Goal: Information Seeking & Learning: Check status

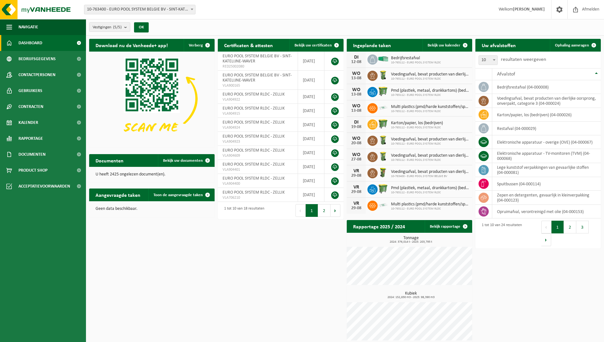
scroll to position [4, 0]
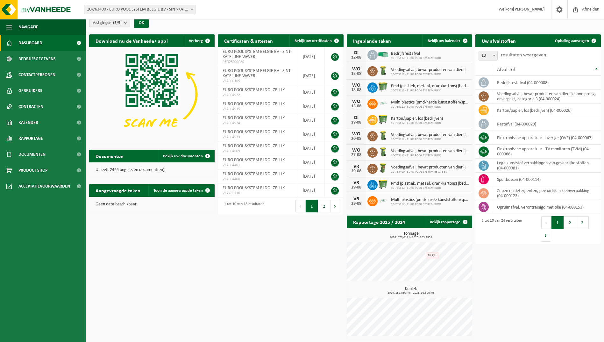
click at [445, 214] on div "Rapportage 2025 / 2024 Bekijk rapportage Tonnage 2024: 376,014 t - 2025: 203,79…" at bounding box center [409, 277] width 129 height 130
click at [445, 224] on link "Bekijk rapportage" at bounding box center [448, 221] width 47 height 13
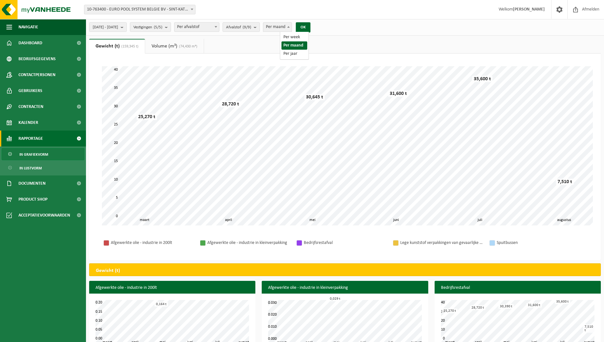
click at [288, 25] on span "Per maand" at bounding box center [277, 27] width 28 height 9
select select "3"
click at [317, 23] on div "2025-03-01 - 2025-08-12 Huidige maand Vorige maand Laatste 6 maanden Huidig jaa…" at bounding box center [201, 27] width 231 height 14
click at [310, 28] on button "OK" at bounding box center [303, 27] width 15 height 10
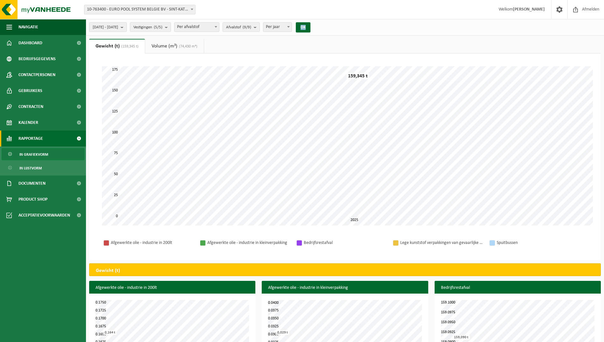
click at [118, 26] on span "[DATE] - [DATE]" at bounding box center [105, 28] width 25 height 10
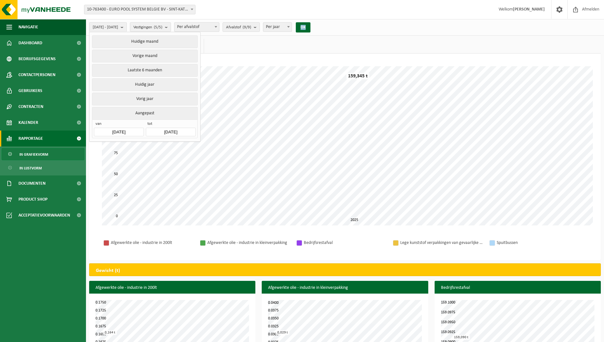
click at [119, 133] on input "[DATE]" at bounding box center [119, 132] width 50 height 9
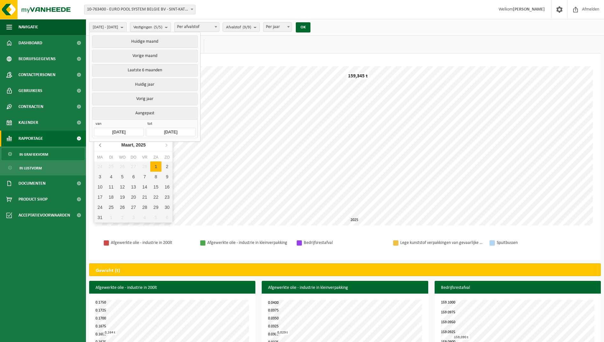
click at [99, 143] on icon at bounding box center [100, 145] width 10 height 10
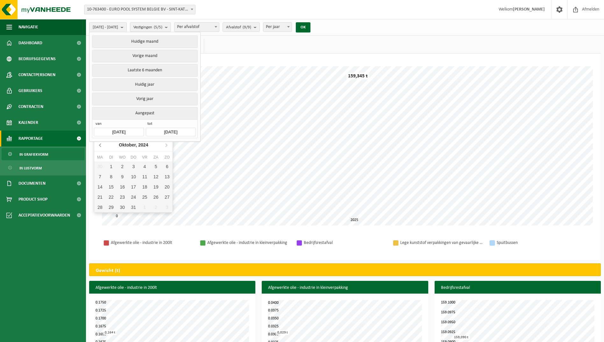
click at [99, 143] on icon at bounding box center [100, 145] width 10 height 10
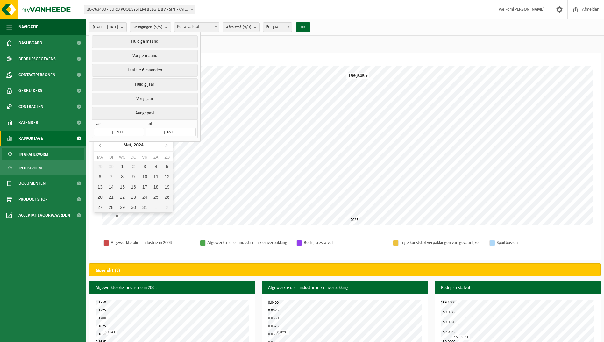
click at [99, 143] on icon at bounding box center [100, 145] width 10 height 10
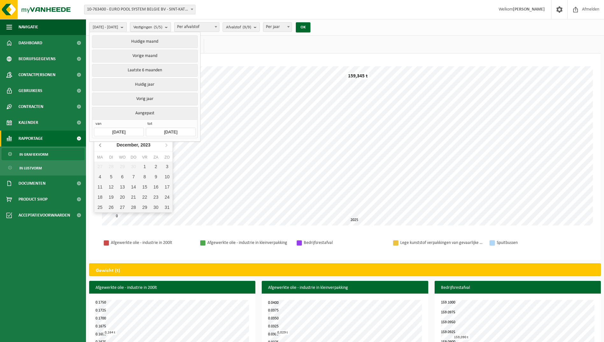
click at [100, 143] on icon at bounding box center [100, 145] width 10 height 10
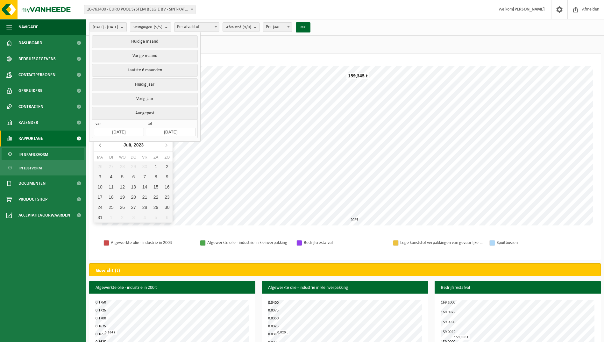
click at [100, 143] on icon at bounding box center [100, 145] width 10 height 10
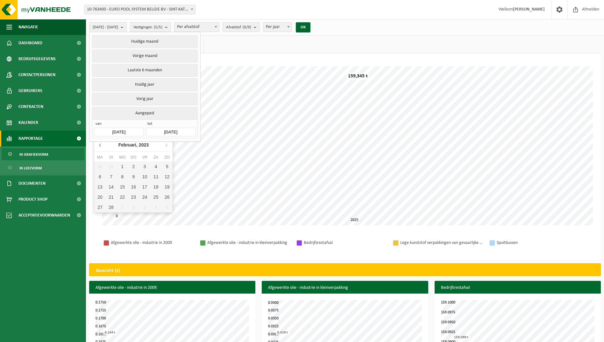
click at [100, 143] on icon at bounding box center [100, 145] width 10 height 10
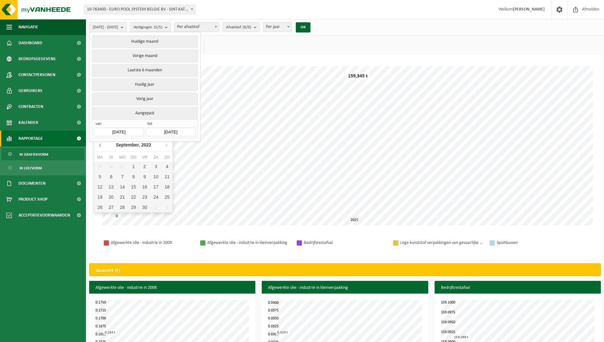
click at [100, 143] on icon at bounding box center [100, 145] width 10 height 10
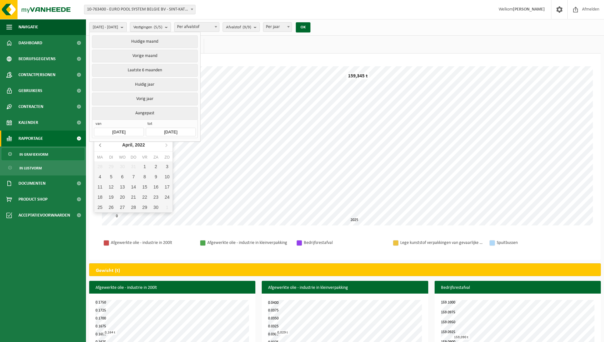
click at [100, 143] on icon at bounding box center [100, 145] width 10 height 10
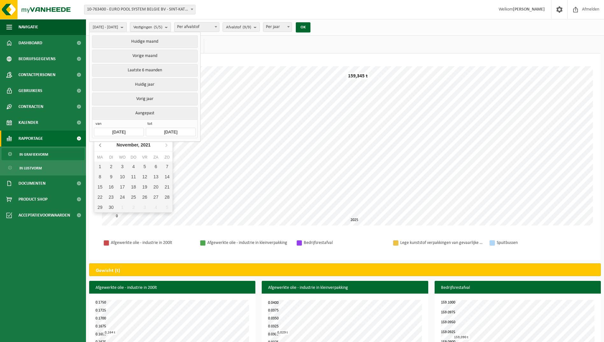
click at [100, 143] on icon at bounding box center [100, 145] width 10 height 10
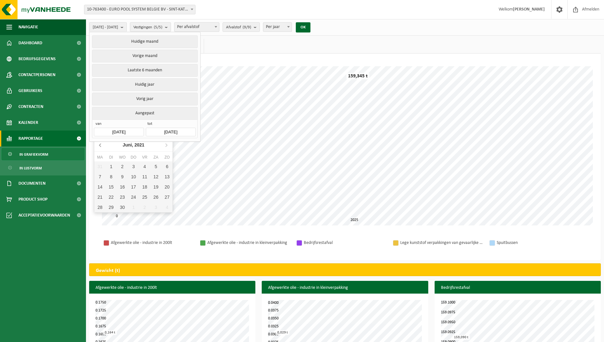
click at [100, 143] on icon at bounding box center [100, 145] width 10 height 10
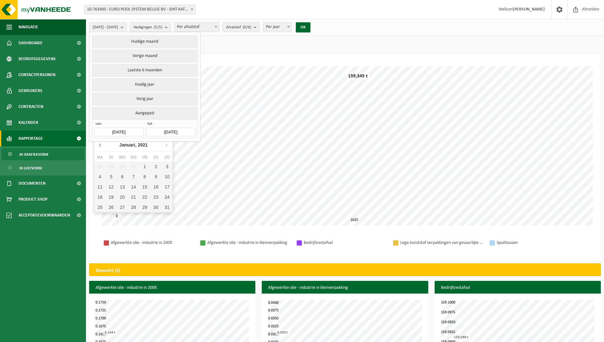
click at [100, 143] on icon at bounding box center [100, 145] width 10 height 10
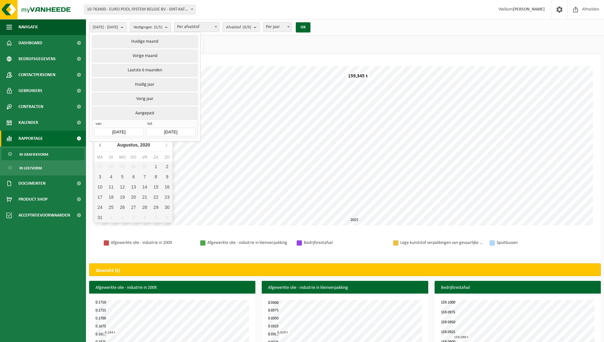
click at [100, 143] on icon at bounding box center [100, 145] width 10 height 10
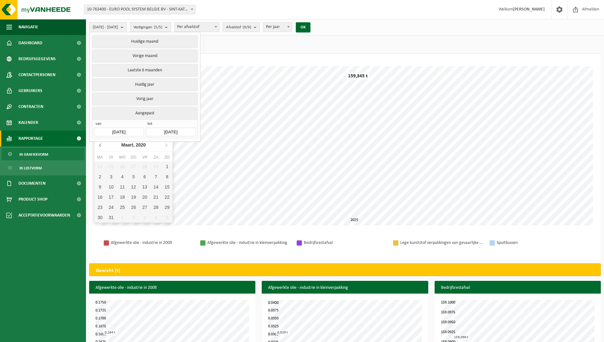
click at [100, 143] on icon at bounding box center [100, 145] width 10 height 10
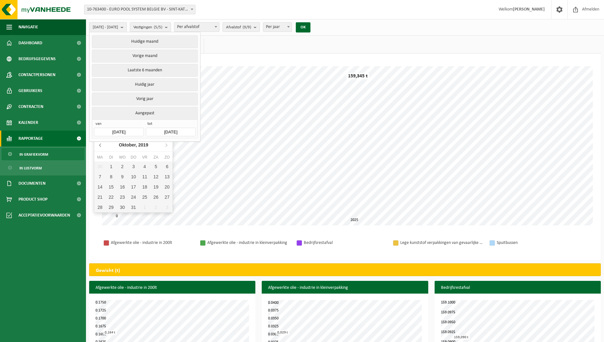
click at [100, 143] on icon at bounding box center [100, 145] width 10 height 10
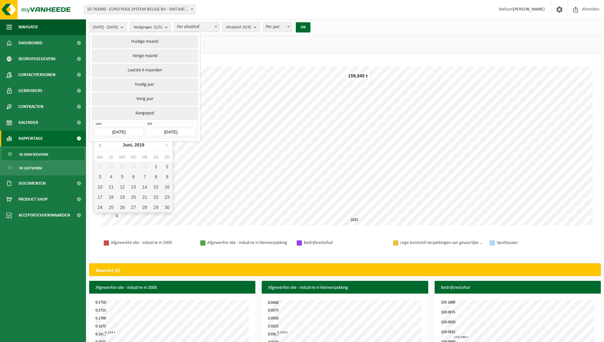
click at [100, 143] on icon at bounding box center [100, 145] width 10 height 10
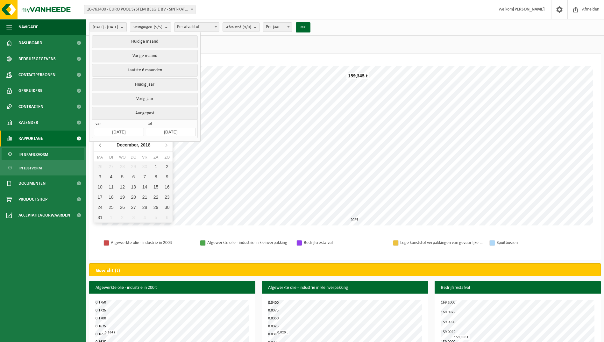
click at [100, 143] on icon at bounding box center [100, 145] width 10 height 10
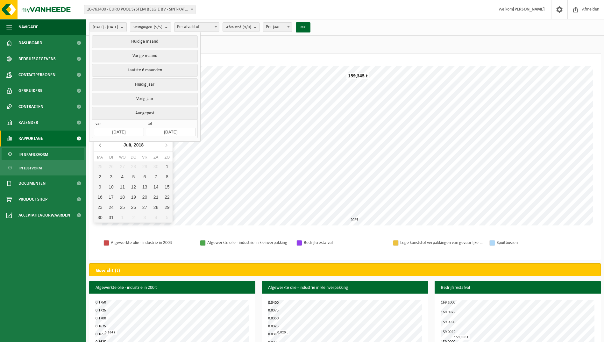
click at [100, 143] on icon at bounding box center [100, 145] width 10 height 10
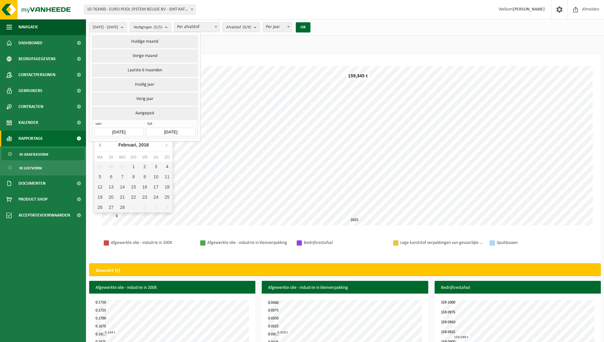
click at [100, 143] on icon at bounding box center [100, 145] width 10 height 10
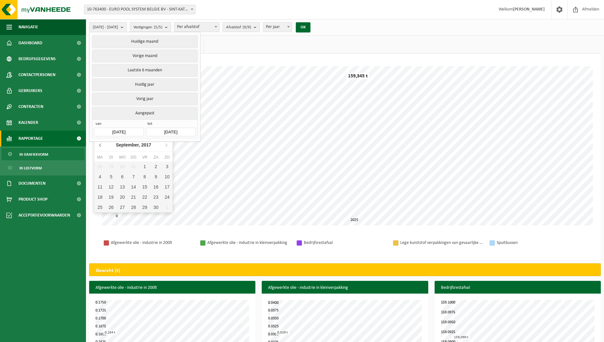
click at [100, 143] on icon at bounding box center [100, 145] width 10 height 10
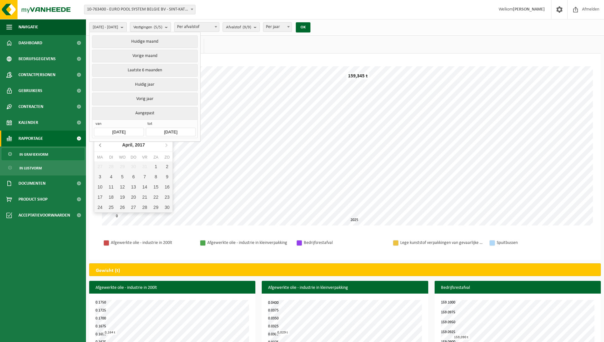
click at [100, 143] on icon at bounding box center [100, 145] width 10 height 10
click at [101, 143] on icon at bounding box center [100, 145] width 10 height 10
click at [167, 145] on icon at bounding box center [166, 145] width 2 height 3
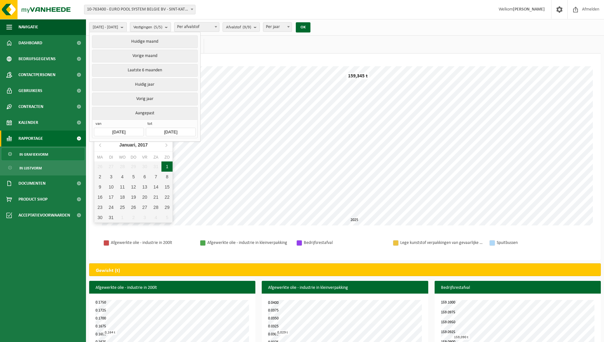
click at [169, 168] on div "1" at bounding box center [166, 166] width 11 height 10
type input "2017-01-01"
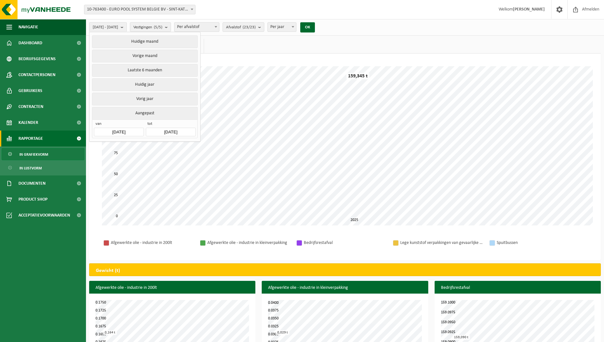
click at [165, 131] on input "[DATE]" at bounding box center [171, 132] width 50 height 9
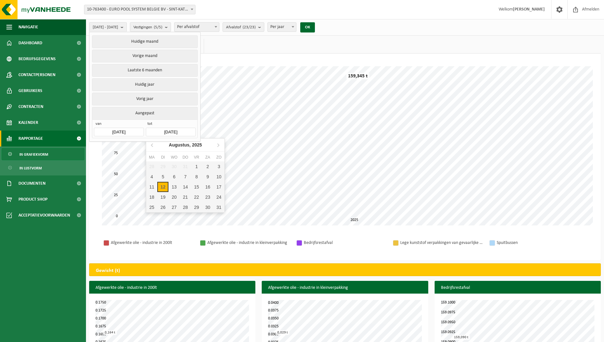
click at [163, 185] on div "12" at bounding box center [162, 187] width 11 height 10
type input "2017-01-01"
click at [164, 190] on div "12" at bounding box center [162, 187] width 11 height 10
type input "[DATE]"
type input "2017-01-01"
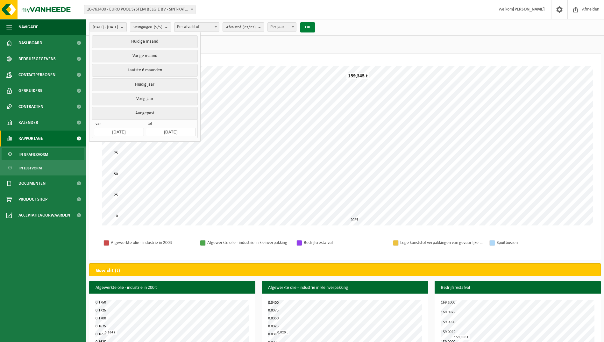
click at [315, 27] on button "OK" at bounding box center [307, 27] width 15 height 10
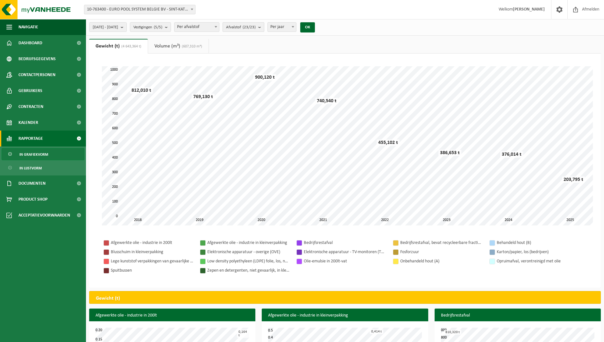
click at [256, 31] on span "Afvalstof (23/23)" at bounding box center [241, 28] width 30 height 10
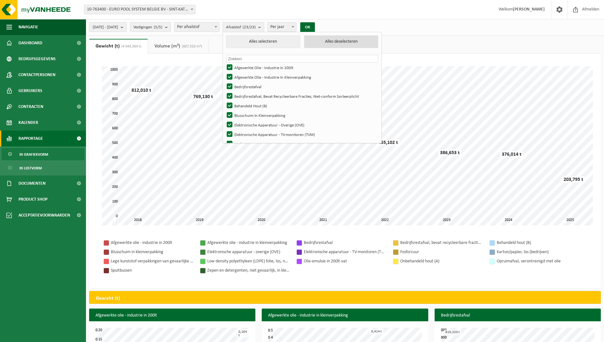
click at [345, 44] on button "Alles deselecteren" at bounding box center [341, 41] width 74 height 13
checkbox input "false"
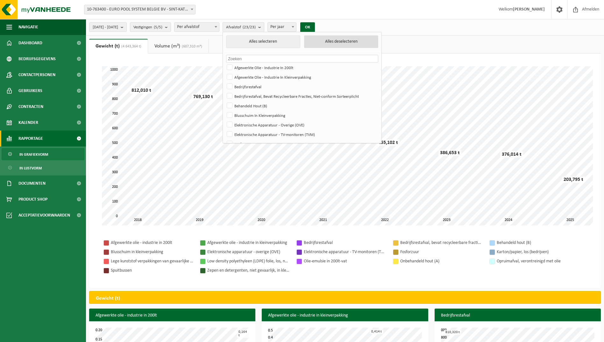
checkbox input "false"
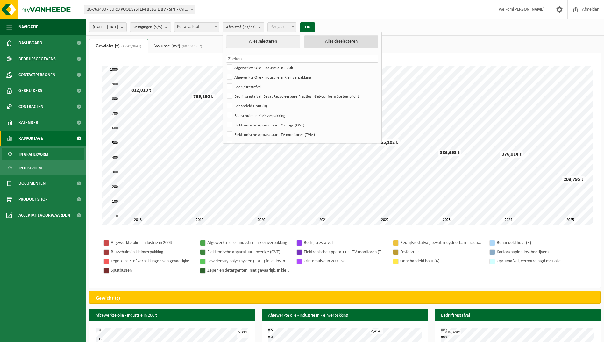
checkbox input "false"
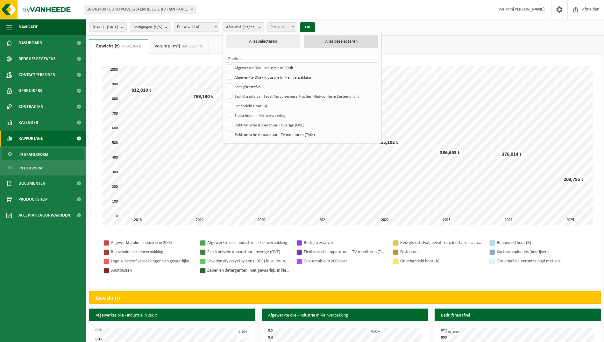
checkbox input "false"
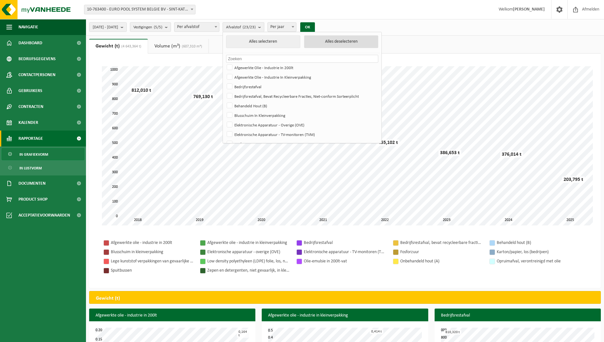
checkbox input "false"
click at [247, 86] on label "Bedrijfsrestafval" at bounding box center [301, 87] width 152 height 10
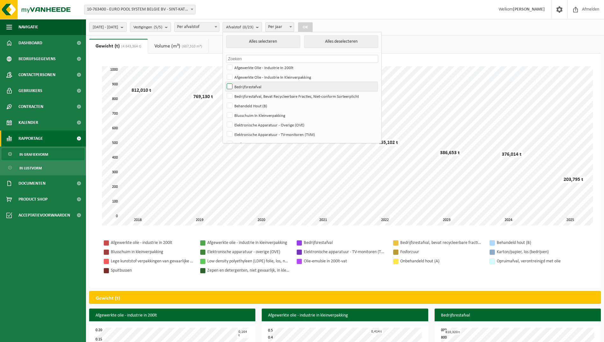
click at [224, 82] on input "Bedrijfsrestafval" at bounding box center [224, 81] width 0 height 0
checkbox input "true"
click at [245, 94] on label "Bedrijfsrestafval, Bevat Recycleerbare Fracties, Niet-conform Sorteerplicht" at bounding box center [301, 96] width 152 height 10
click at [224, 91] on input "Bedrijfsrestafval, Bevat Recycleerbare Fracties, Niet-conform Sorteerplicht" at bounding box center [224, 91] width 0 height 0
checkbox input "true"
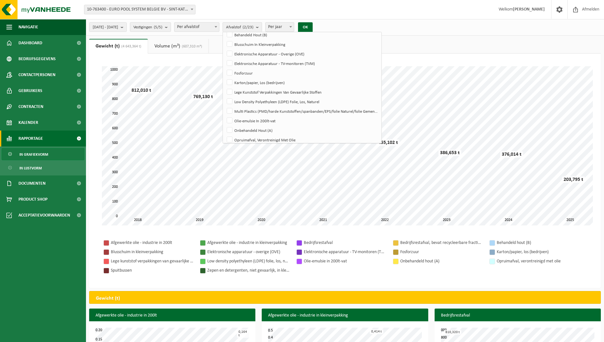
scroll to position [95, 0]
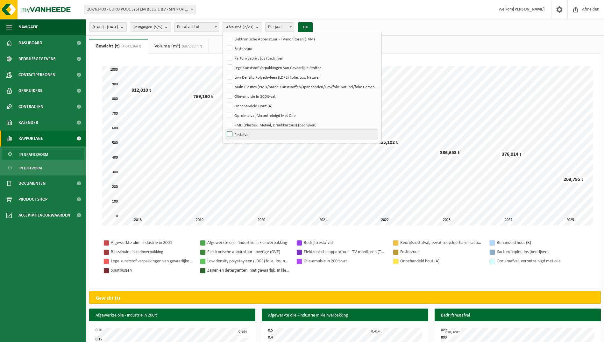
click at [248, 134] on label "Restafval" at bounding box center [301, 135] width 152 height 10
click at [224, 130] on input "Restafval" at bounding box center [224, 129] width 0 height 0
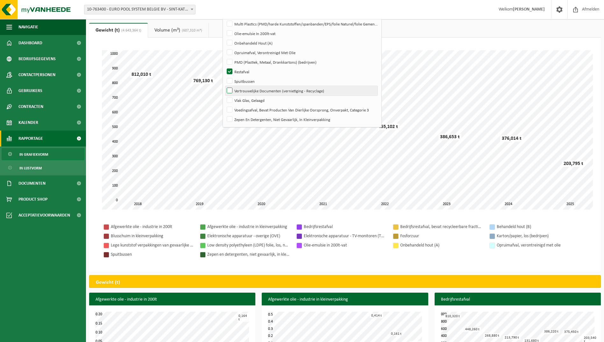
scroll to position [0, 0]
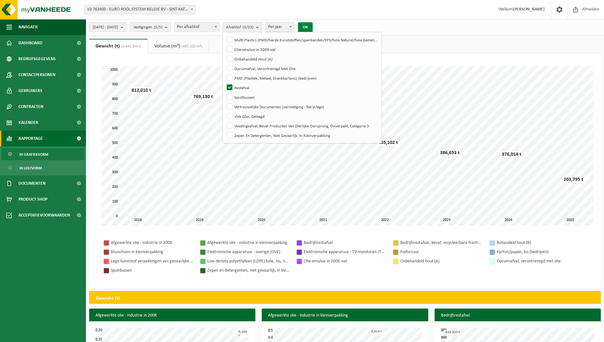
click at [313, 25] on button "OK" at bounding box center [305, 27] width 15 height 10
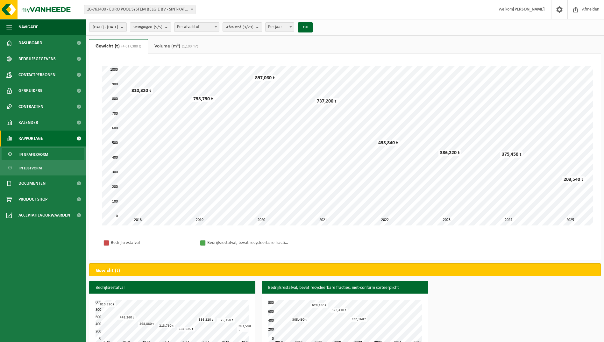
click at [173, 42] on link "Volume (m³) (1,100 m³)" at bounding box center [176, 46] width 57 height 15
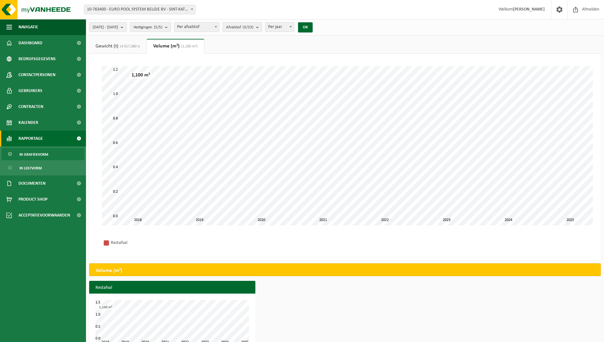
click at [132, 48] on span "(4 617,380 t)" at bounding box center [129, 47] width 22 height 4
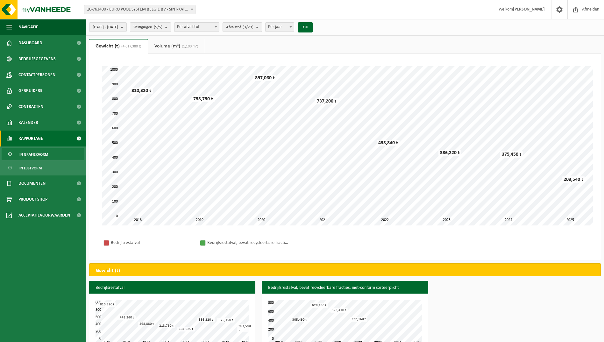
click at [246, 28] on span "Afvalstof (3/23)" at bounding box center [239, 28] width 27 height 10
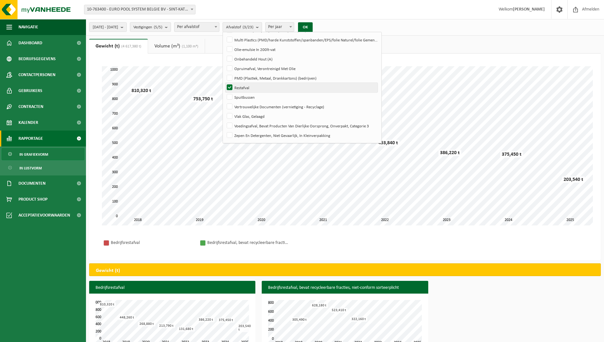
click at [248, 86] on label "Restafval" at bounding box center [301, 88] width 152 height 10
click at [224, 83] on input "Restafval" at bounding box center [224, 82] width 0 height 0
click at [313, 28] on button "OK" at bounding box center [305, 27] width 15 height 10
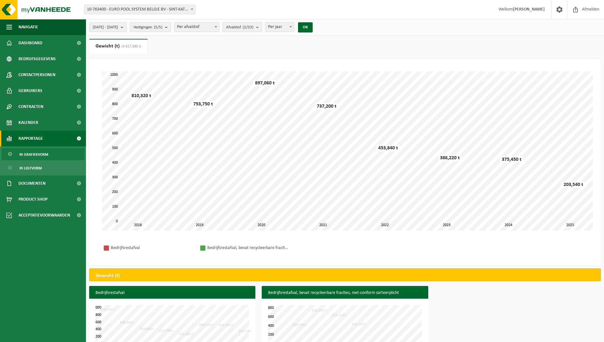
click at [253, 25] on span "Afvalstof (2/23)" at bounding box center [239, 28] width 27 height 10
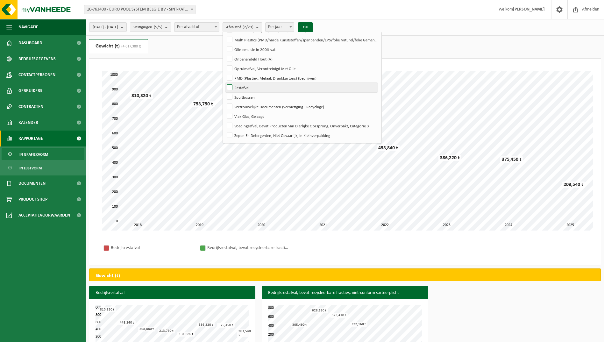
click at [247, 88] on label "Restafval" at bounding box center [301, 88] width 152 height 10
click at [224, 83] on input "Restafval" at bounding box center [224, 82] width 0 height 0
checkbox input "true"
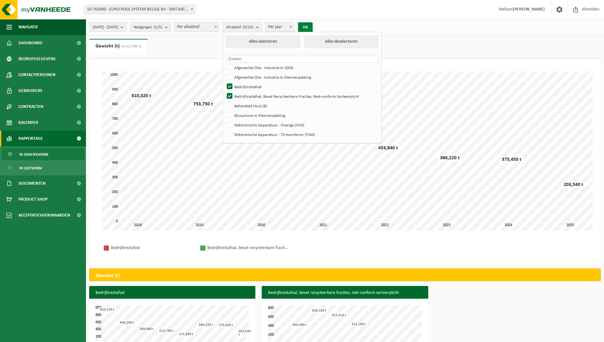
click at [313, 26] on button "OK" at bounding box center [305, 27] width 15 height 10
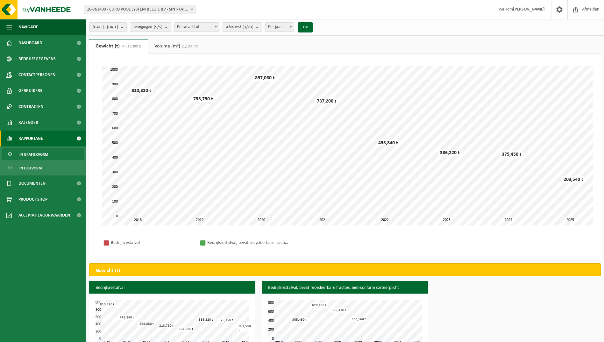
click at [171, 26] on button "Vestigingen (5/5)" at bounding box center [150, 27] width 41 height 10
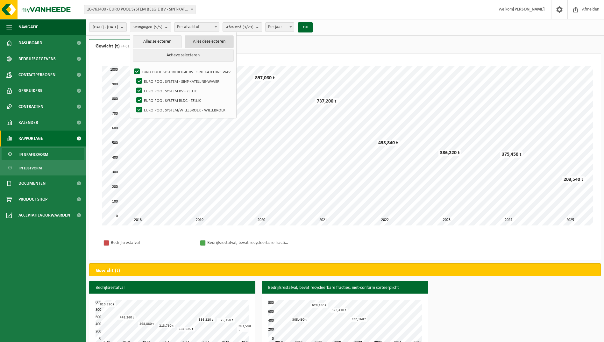
click at [221, 41] on button "Alles deselecteren" at bounding box center [209, 41] width 49 height 13
checkbox input "false"
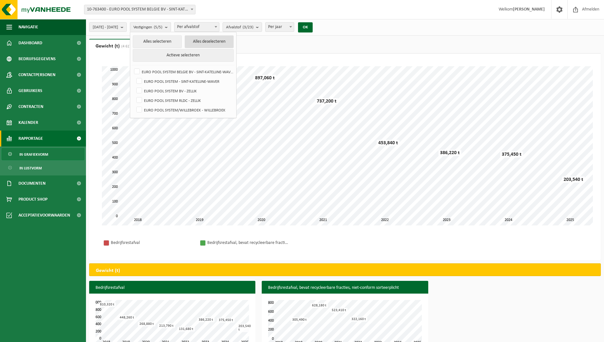
checkbox input "false"
click at [155, 81] on label "EURO POOL SYSTEM - SINT-KATELIJNE-WAVER" at bounding box center [184, 81] width 99 height 10
click at [134, 76] on input "EURO POOL SYSTEM - SINT-KATELIJNE-WAVER" at bounding box center [134, 76] width 0 height 0
checkbox input "true"
click at [156, 100] on label "EURO POOL SYSTEM RLDC - ZELLIK" at bounding box center [184, 100] width 99 height 10
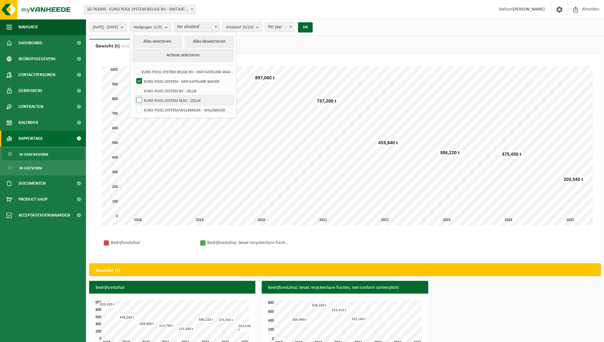
click at [134, 95] on input "EURO POOL SYSTEM RLDC - ZELLIK" at bounding box center [134, 95] width 0 height 0
click at [313, 22] on button "OK" at bounding box center [305, 27] width 15 height 10
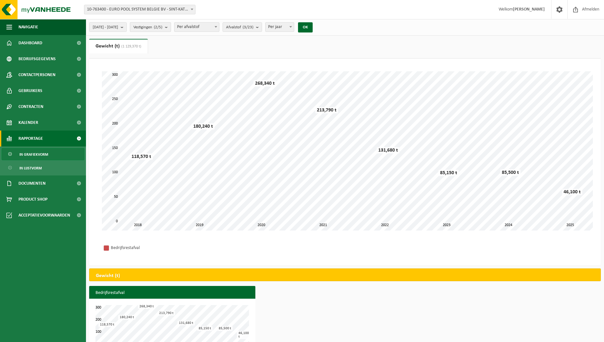
click at [171, 27] on b "submit" at bounding box center [168, 27] width 6 height 9
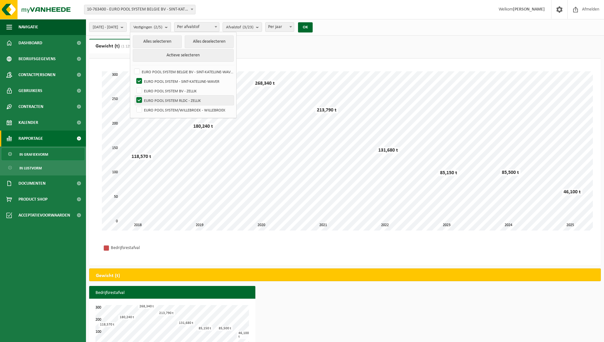
drag, startPoint x: 154, startPoint y: 103, endPoint x: 155, endPoint y: 100, distance: 3.3
click at [154, 102] on label "EURO POOL SYSTEM RLDC - ZELLIK" at bounding box center [184, 100] width 99 height 10
click at [134, 95] on input "EURO POOL SYSTEM RLDC - ZELLIK" at bounding box center [134, 95] width 0 height 0
checkbox input "false"
click at [313, 30] on button "OK" at bounding box center [305, 27] width 15 height 10
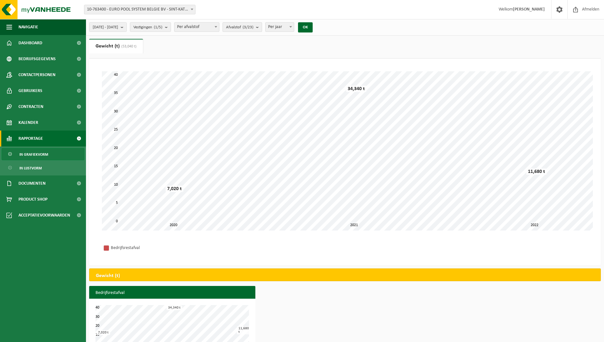
click at [253, 26] on span "Afvalstof (3/23)" at bounding box center [239, 28] width 27 height 10
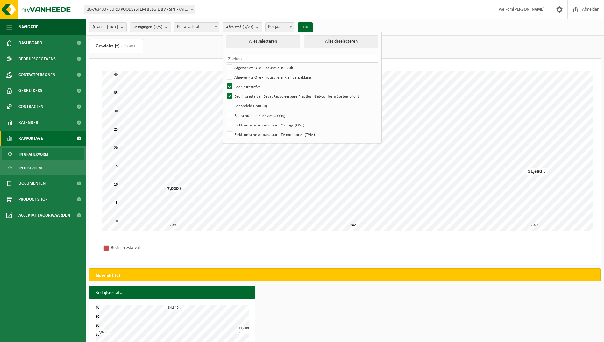
click at [313, 5] on div "Vestiging: 10-763400 - EURO POOL SYSTEM BELGIE BV - SINT-KATELIJNE-WAVER 10-826…" at bounding box center [302, 9] width 604 height 19
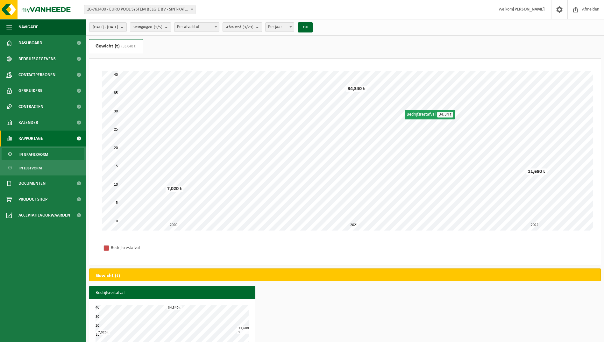
click at [253, 30] on span "Afvalstof (3/23)" at bounding box center [239, 28] width 27 height 10
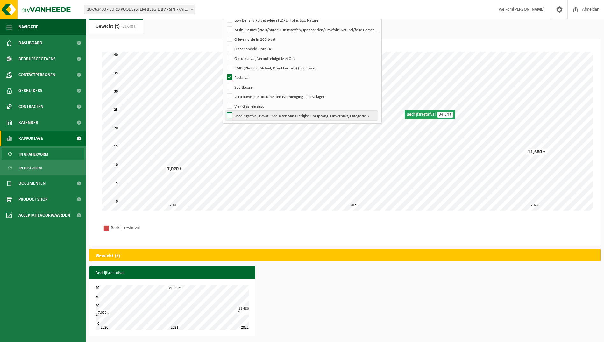
scroll to position [130, 0]
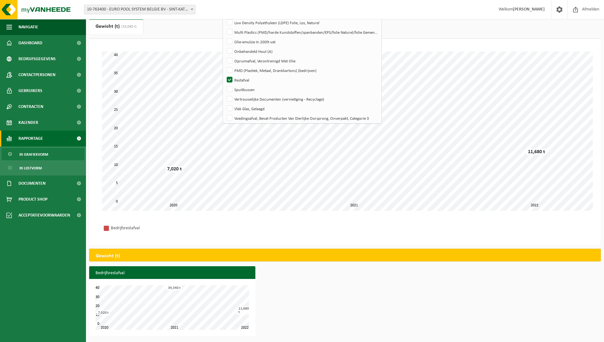
click at [213, 26] on ul "Gewicht (t) (53,040 t) Volume (m³) (1,100 m³)" at bounding box center [344, 29] width 511 height 20
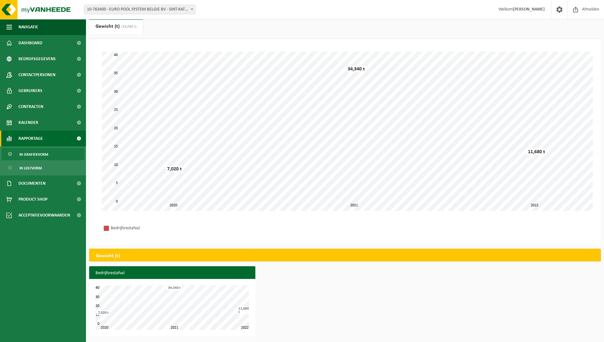
scroll to position [0, 0]
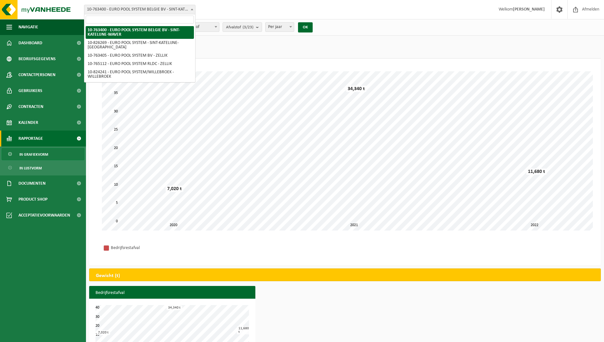
click at [167, 12] on span "10-763400 - EURO POOL SYSTEM BELGIE BV - SINT-KATELIJNE-WAVER" at bounding box center [139, 9] width 111 height 9
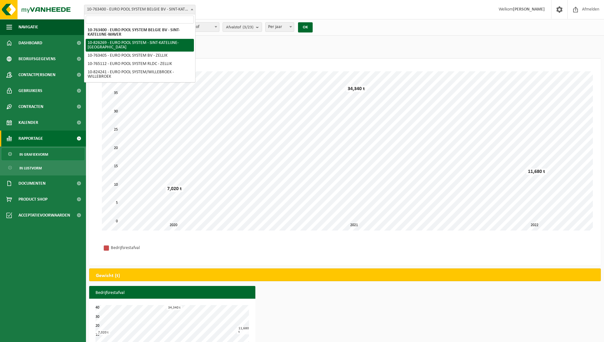
select select "85742"
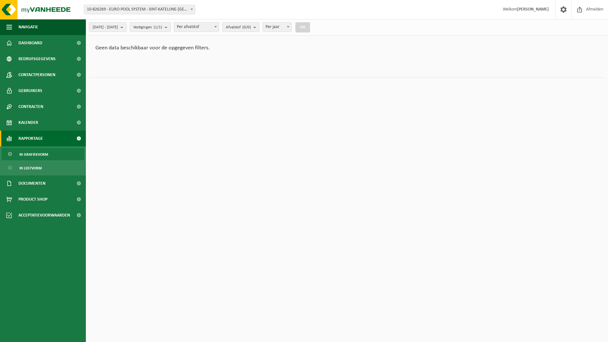
select select "3"
click at [182, 13] on span "10-826269 - EURO POOL SYSTEM - SINT-KATELIJNE-[GEOGRAPHIC_DATA]" at bounding box center [139, 9] width 111 height 9
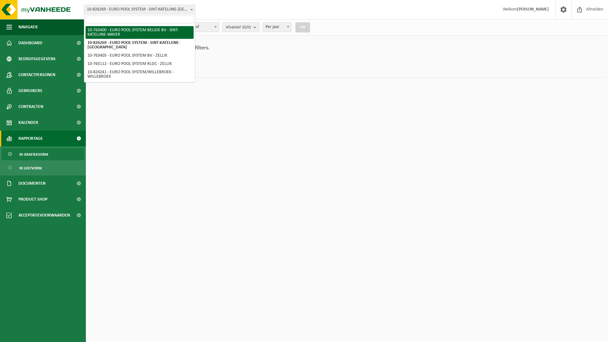
click at [227, 52] on div "Geen data beschikbaar voor de opgegeven filters." at bounding box center [347, 48] width 516 height 18
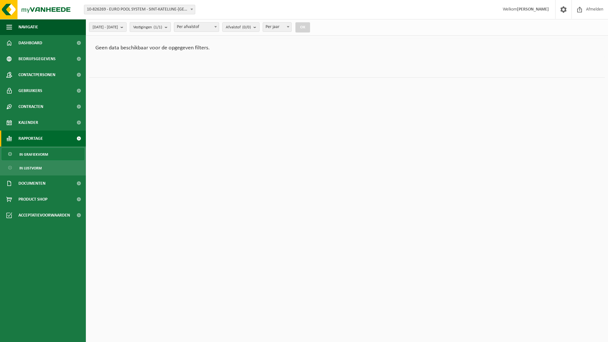
click at [162, 26] on span "Vestigingen (1/1)" at bounding box center [147, 28] width 29 height 10
click at [208, 44] on button "Alles deselecteren" at bounding box center [204, 41] width 46 height 13
checkbox input "false"
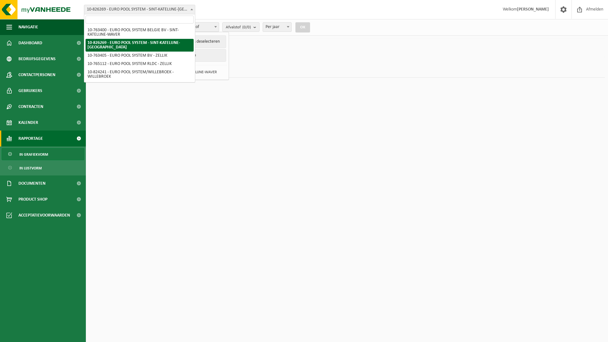
click at [188, 10] on span "10-826269 - EURO POOL SYSTEM - SINT-KATELIJNE-[GEOGRAPHIC_DATA]" at bounding box center [139, 9] width 111 height 9
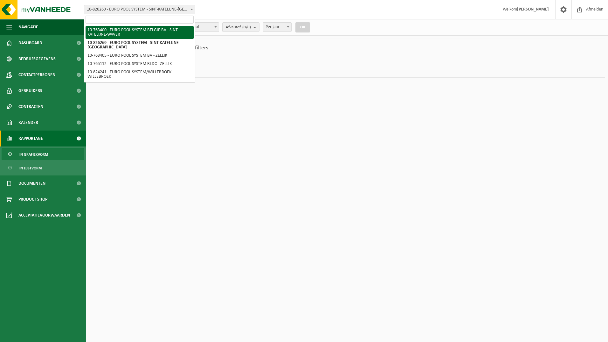
select select "12660"
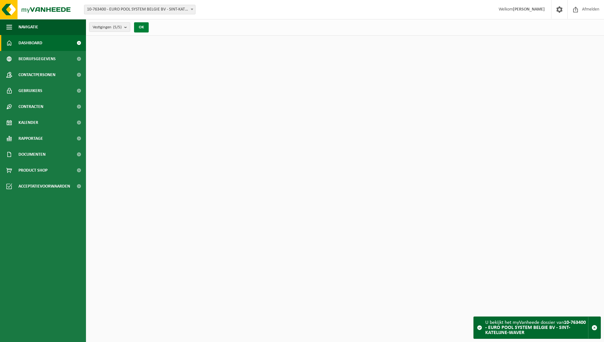
click at [146, 26] on button "OK" at bounding box center [141, 27] width 15 height 10
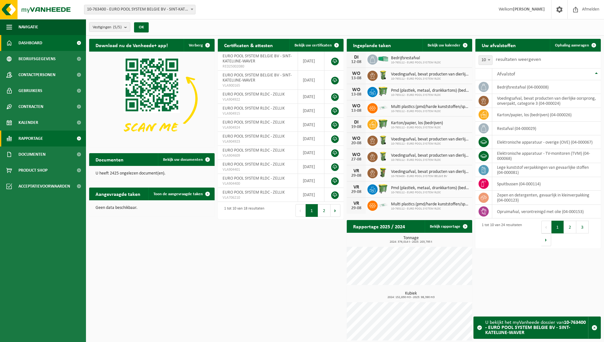
click at [47, 139] on link "Rapportage" at bounding box center [43, 138] width 86 height 16
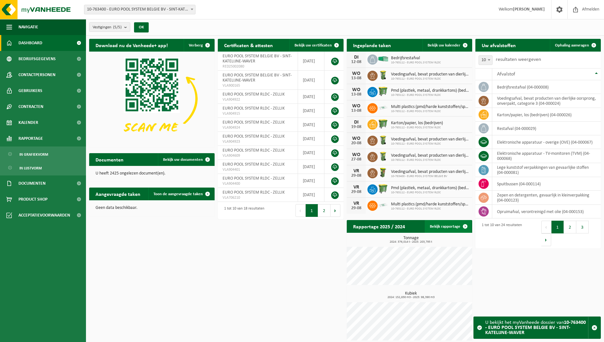
click at [447, 227] on link "Bekijk rapportage" at bounding box center [448, 226] width 47 height 13
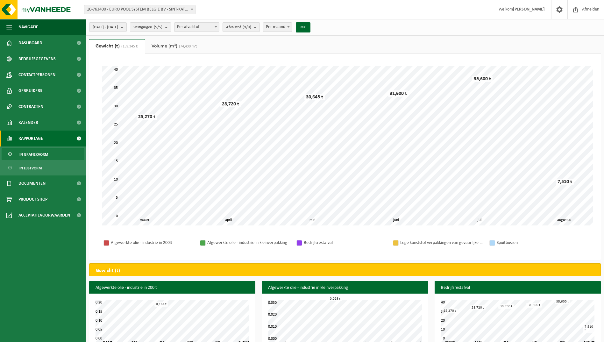
click at [251, 25] on count "(9/9)" at bounding box center [246, 27] width 9 height 4
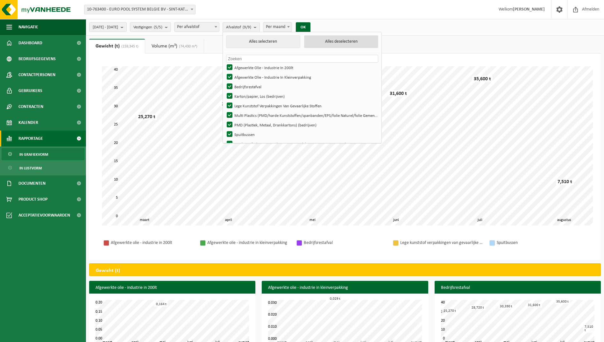
click at [361, 41] on button "Alles deselecteren" at bounding box center [341, 41] width 74 height 13
checkbox input "false"
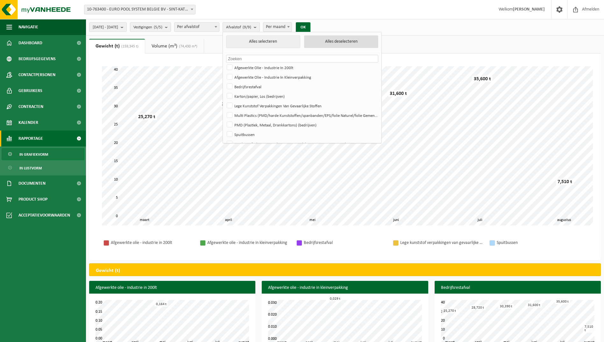
checkbox input "false"
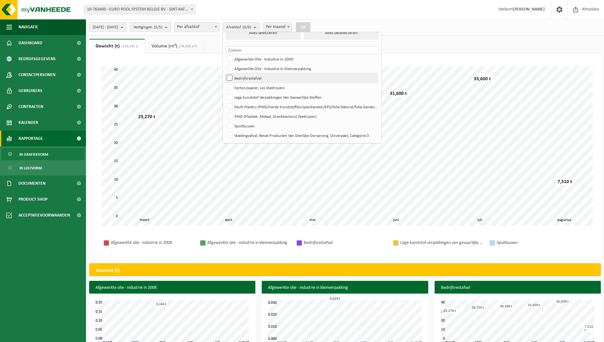
drag, startPoint x: 247, startPoint y: 78, endPoint x: 253, endPoint y: 81, distance: 6.6
click at [247, 78] on label "Bedrijfsrestafval" at bounding box center [301, 78] width 152 height 10
click at [224, 73] on input "Bedrijfsrestafval" at bounding box center [224, 73] width 0 height 0
checkbox input "true"
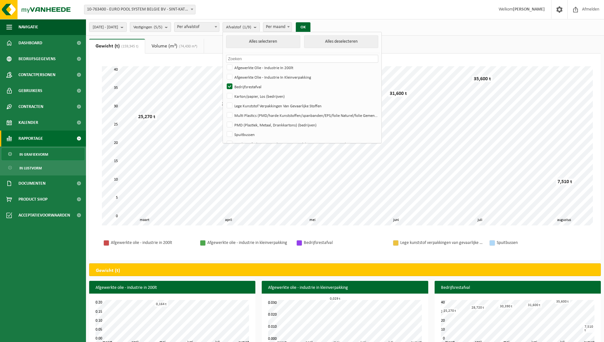
click at [162, 31] on span "Vestigingen (5/5)" at bounding box center [147, 28] width 29 height 10
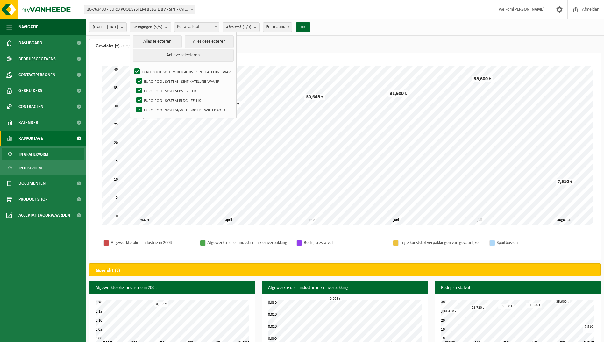
click at [170, 6] on span "10-763400 - EURO POOL SYSTEM BELGIE BV - SINT-KATELIJNE-WAVER" at bounding box center [139, 9] width 111 height 9
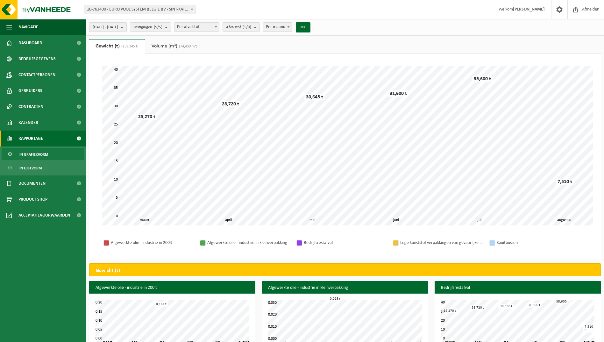
click at [228, 4] on div "Vestiging: 10-763400 - EURO POOL SYSTEM BELGIE BV - SINT-KATELIJNE-WAVER 10-826…" at bounding box center [302, 9] width 604 height 19
click at [171, 31] on b "submit" at bounding box center [168, 27] width 6 height 9
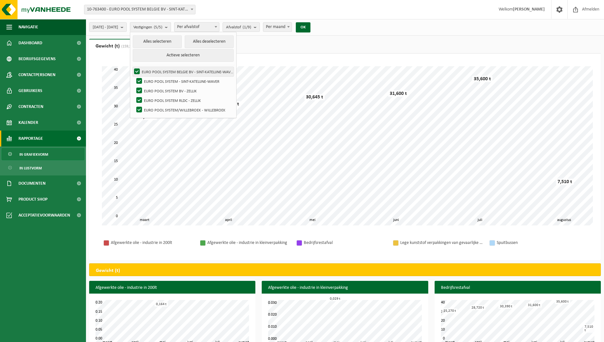
click at [150, 73] on label "EURO POOL SYSTEM BELGIE BV - SINT-KATELIJNE-WAVER" at bounding box center [183, 72] width 101 height 10
click at [132, 67] on input "EURO POOL SYSTEM BELGIE BV - SINT-KATELIJNE-WAVER" at bounding box center [131, 67] width 0 height 0
checkbox input "false"
click at [151, 80] on label "EURO POOL SYSTEM - SINT-KATELIJNE-WAVER" at bounding box center [184, 81] width 99 height 10
click at [134, 76] on input "EURO POOL SYSTEM - SINT-KATELIJNE-WAVER" at bounding box center [134, 76] width 0 height 0
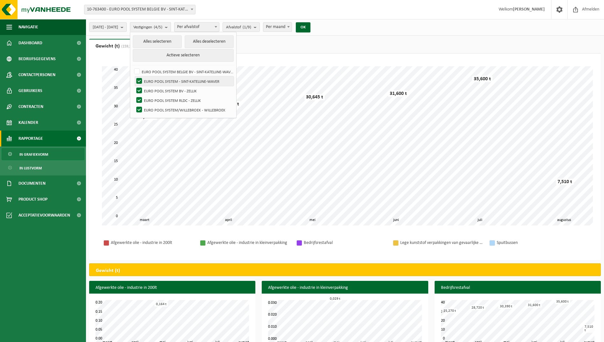
checkbox input "false"
click at [157, 90] on label "EURO POOL SYSTEM BV - ZELLIK" at bounding box center [184, 91] width 99 height 10
click at [134, 86] on input "EURO POOL SYSTEM BV - ZELLIK" at bounding box center [134, 86] width 0 height 0
checkbox input "false"
click at [157, 109] on label "EURO POOL SYSTEM/WILLEBROEK - WILLEBROEK" at bounding box center [184, 110] width 99 height 10
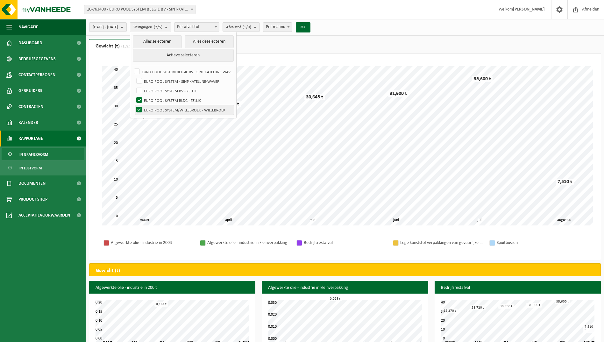
click at [134, 105] on input "EURO POOL SYSTEM/WILLEBROEK - WILLEBROEK" at bounding box center [134, 105] width 0 height 0
checkbox input "false"
click at [115, 28] on span "[DATE] - [DATE]" at bounding box center [105, 28] width 25 height 10
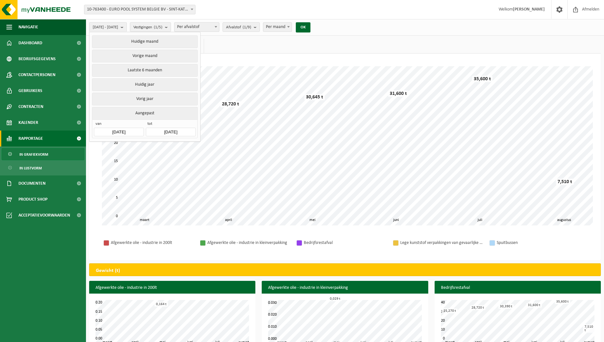
click at [142, 107] on button "Aangepast" at bounding box center [144, 113] width 105 height 12
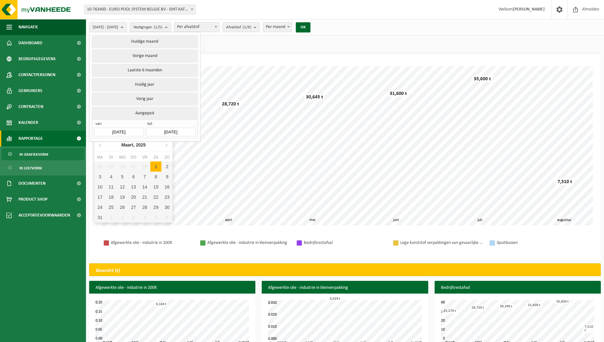
click at [135, 128] on input "[DATE]" at bounding box center [119, 132] width 50 height 9
click at [143, 146] on icon "2025" at bounding box center [141, 145] width 10 height 4
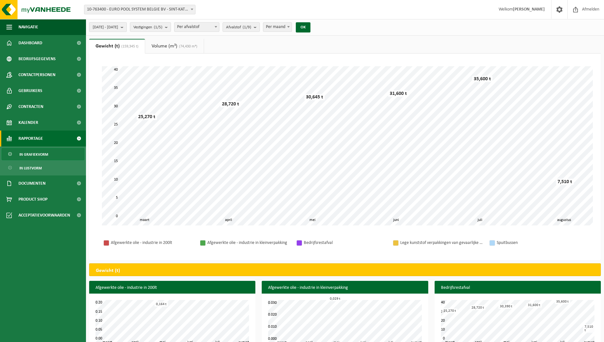
click at [118, 31] on span "[DATE] - [DATE]" at bounding box center [105, 28] width 25 height 10
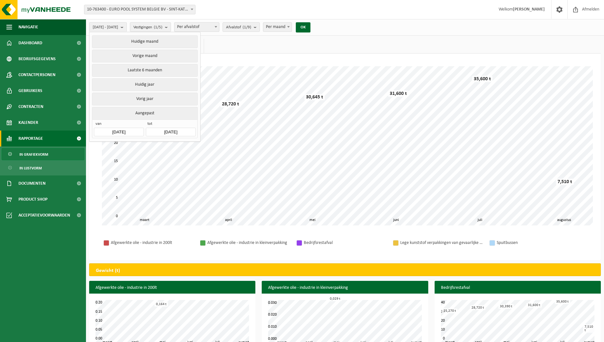
click at [98, 128] on input "[DATE]" at bounding box center [119, 132] width 50 height 9
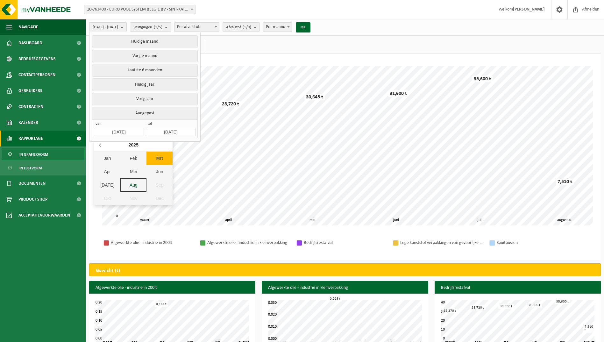
click at [100, 143] on icon at bounding box center [100, 145] width 10 height 10
click at [100, 145] on icon at bounding box center [100, 145] width 2 height 3
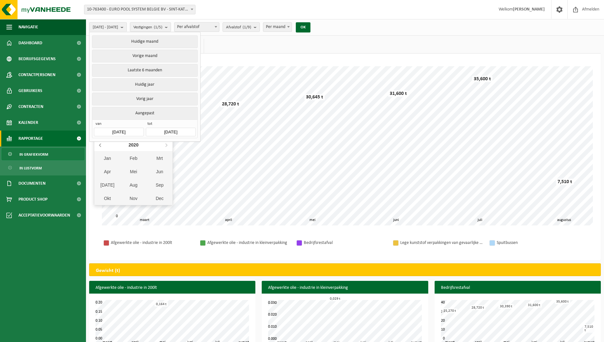
click at [100, 145] on icon at bounding box center [100, 145] width 2 height 3
click at [107, 156] on div "Jan" at bounding box center [107, 157] width 26 height 13
click at [172, 131] on input "[DATE]" at bounding box center [171, 132] width 50 height 9
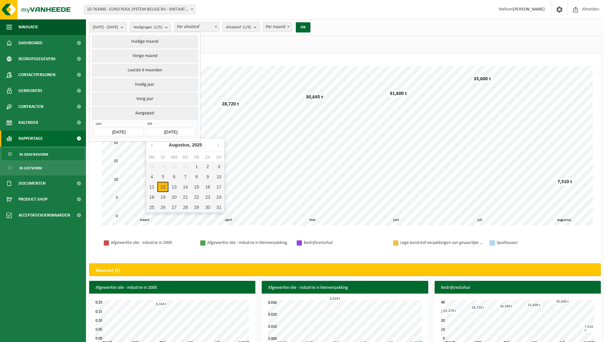
click at [164, 185] on div "12" at bounding box center [162, 187] width 11 height 10
click at [165, 190] on div "12" at bounding box center [162, 187] width 11 height 10
type input "[DATE]"
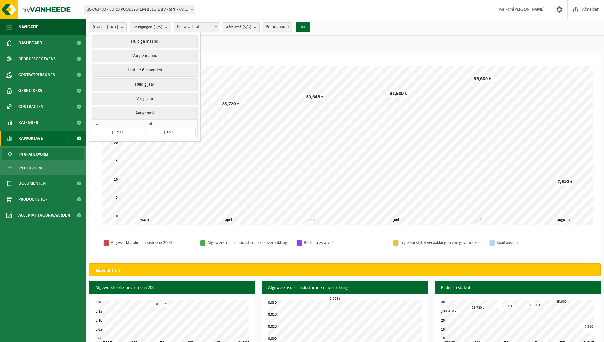
click at [251, 26] on count "(5/5)" at bounding box center [246, 27] width 9 height 4
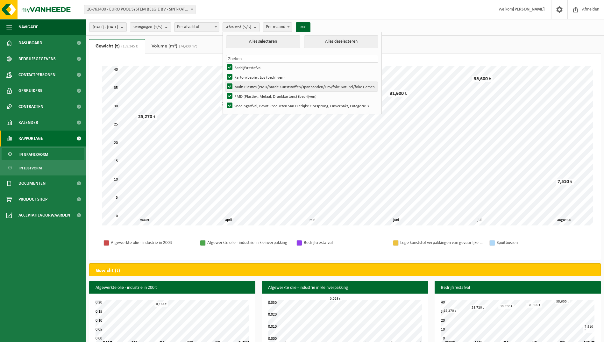
click at [253, 79] on label "Karton/papier, Los (bedrijven)" at bounding box center [301, 77] width 152 height 10
click at [224, 72] on input "Karton/papier, Los (bedrijven)" at bounding box center [224, 72] width 0 height 0
checkbox input "false"
click at [251, 87] on label "Multi Plastics (PMD/harde Kunststoffen/spanbanden/EPS/folie Naturel/folie Gemen…" at bounding box center [301, 87] width 152 height 10
click at [224, 82] on input "Multi Plastics (PMD/harde Kunststoffen/spanbanden/EPS/folie Naturel/folie Gemen…" at bounding box center [224, 81] width 0 height 0
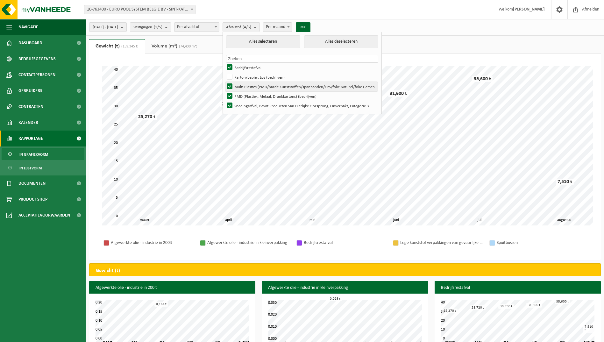
checkbox input "false"
click at [250, 93] on label "PMD (Plastiek, Metaal, Drankkartons) (bedrijven)" at bounding box center [301, 96] width 152 height 10
click at [224, 91] on input "PMD (Plastiek, Metaal, Drankkartons) (bedrijven)" at bounding box center [224, 91] width 0 height 0
checkbox input "false"
click at [249, 104] on label "Voedingsafval, Bevat Producten Van Dierlijke Oorsprong, Onverpakt, Categorie 3" at bounding box center [301, 106] width 152 height 10
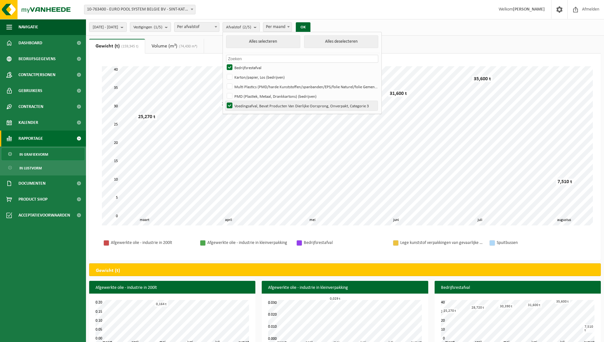
click at [224, 101] on input "Voedingsafval, Bevat Producten Van Dierlijke Oorsprong, Onverpakt, Categorie 3" at bounding box center [224, 101] width 0 height 0
checkbox input "false"
click at [310, 29] on button "OK" at bounding box center [303, 27] width 15 height 10
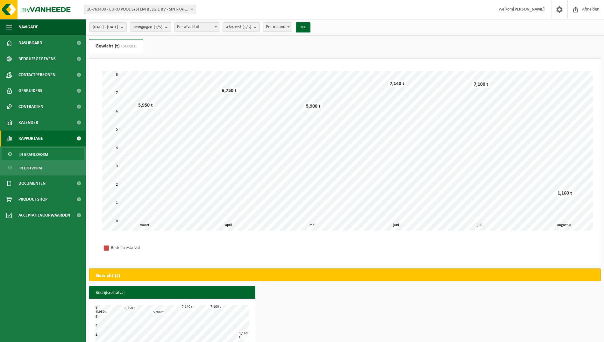
click at [291, 28] on span "Per maand" at bounding box center [277, 27] width 28 height 9
select select "3"
click at [310, 25] on button "OK" at bounding box center [303, 27] width 15 height 10
click at [118, 27] on span "[DATE] - [DATE]" at bounding box center [105, 28] width 25 height 10
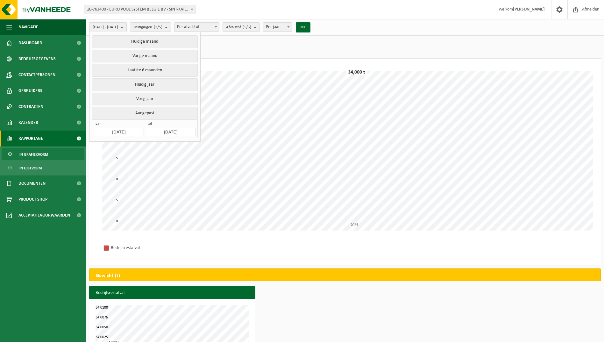
click at [131, 128] on input "[DATE]" at bounding box center [119, 132] width 50 height 9
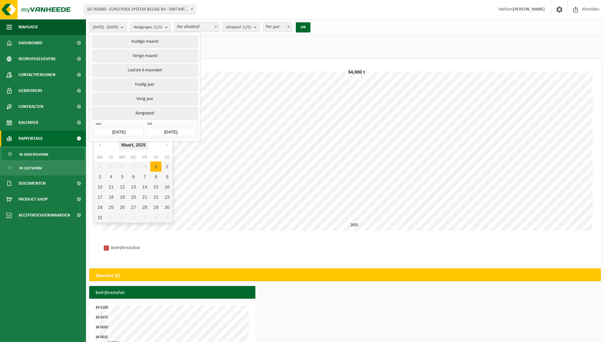
drag, startPoint x: 150, startPoint y: 144, endPoint x: 144, endPoint y: 145, distance: 5.6
click at [150, 144] on nav "Maart, 2025" at bounding box center [133, 144] width 78 height 13
click at [144, 145] on icon "2025" at bounding box center [141, 145] width 10 height 4
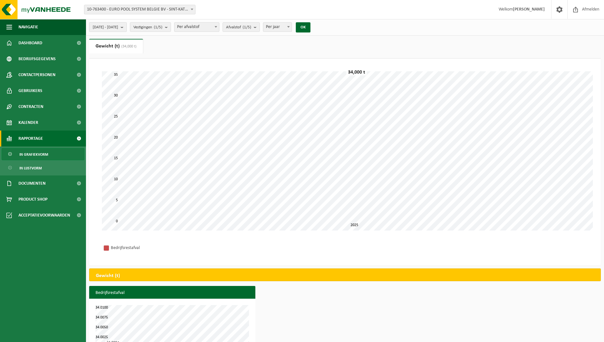
click at [118, 23] on span "[DATE] - [DATE]" at bounding box center [105, 28] width 25 height 10
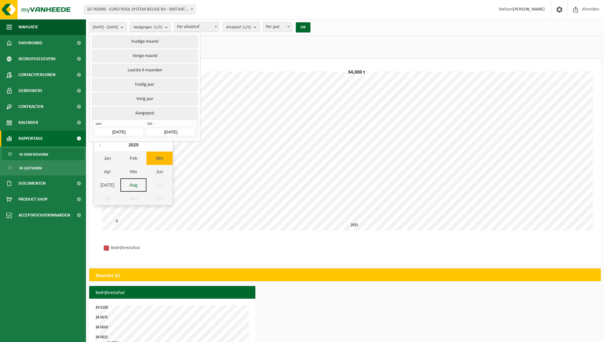
click at [112, 130] on input "[DATE]" at bounding box center [119, 132] width 50 height 9
click at [99, 147] on icon at bounding box center [100, 145] width 10 height 10
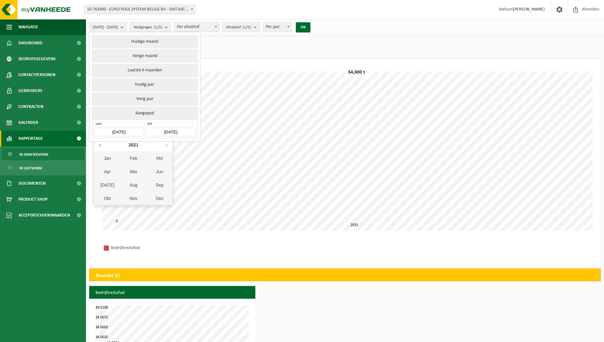
click at [100, 147] on icon at bounding box center [100, 145] width 10 height 10
click at [101, 147] on icon at bounding box center [100, 145] width 10 height 10
click at [102, 147] on icon at bounding box center [100, 145] width 10 height 10
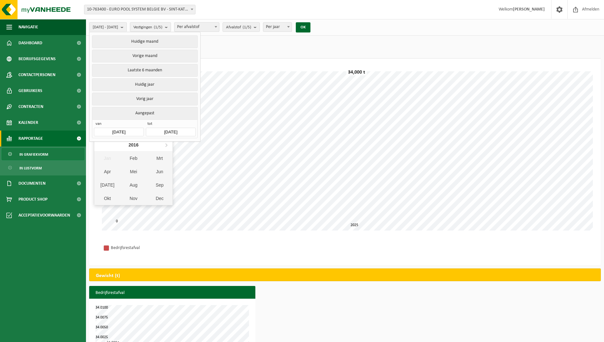
click at [102, 147] on nav "2016" at bounding box center [133, 144] width 78 height 13
click at [166, 145] on icon at bounding box center [166, 145] width 10 height 10
click at [111, 157] on div "Jan" at bounding box center [107, 157] width 26 height 13
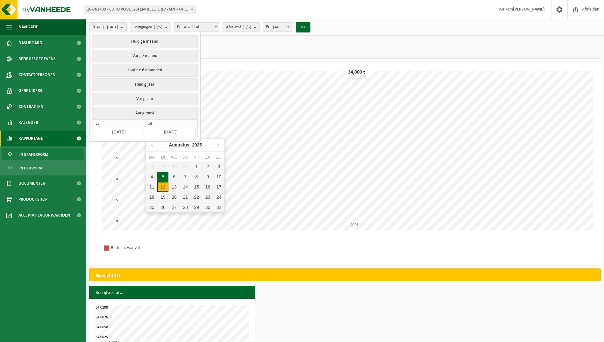
click at [162, 128] on input "[DATE]" at bounding box center [171, 132] width 50 height 9
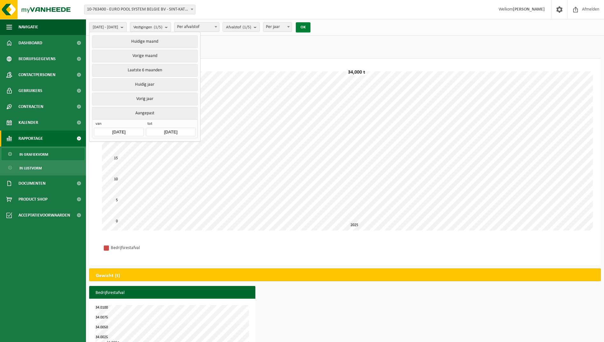
click at [310, 27] on button "OK" at bounding box center [303, 27] width 15 height 10
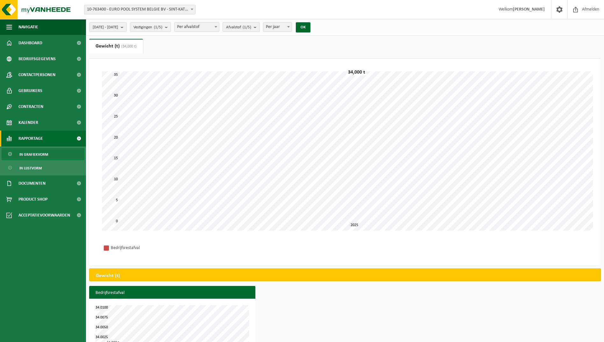
click at [251, 27] on span "Afvalstof (1/5)" at bounding box center [238, 28] width 25 height 10
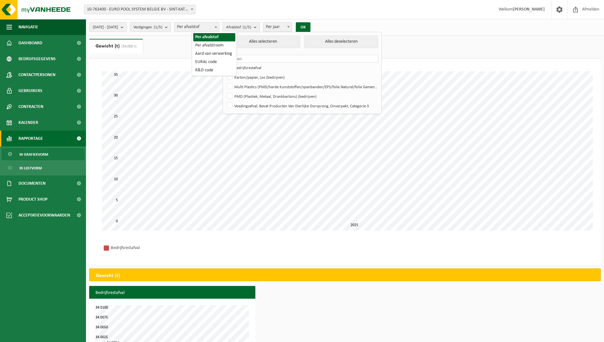
click at [219, 25] on span at bounding box center [216, 27] width 6 height 8
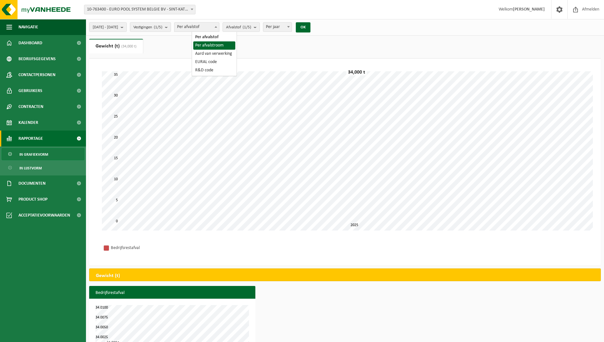
select select "2"
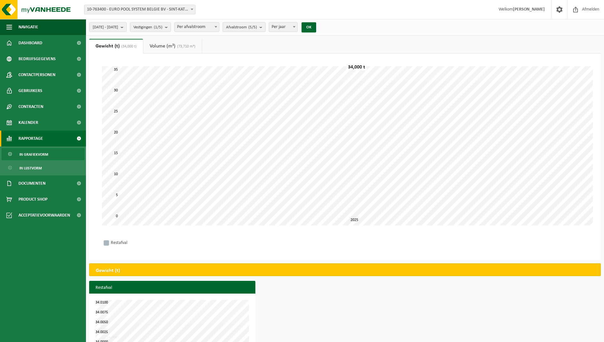
click at [265, 26] on b "submit" at bounding box center [262, 27] width 6 height 9
click at [258, 68] on label "Specifieke Afvalstoffen" at bounding box center [277, 67] width 105 height 10
click at [224, 62] on input "Specifieke Afvalstoffen" at bounding box center [224, 62] width 0 height 0
checkbox input "false"
click at [256, 77] on label "Papier & Karton" at bounding box center [277, 77] width 105 height 10
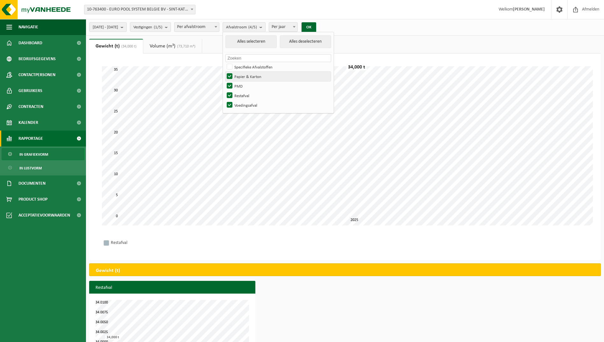
click at [224, 72] on input "Papier & Karton" at bounding box center [224, 71] width 0 height 0
checkbox input "false"
click at [254, 87] on label "PMD" at bounding box center [277, 86] width 105 height 10
click at [224, 81] on input "PMD" at bounding box center [224, 81] width 0 height 0
checkbox input "false"
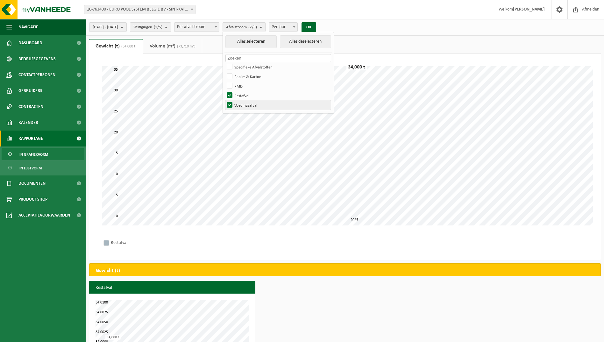
click at [256, 105] on label "Voedingsafval" at bounding box center [277, 105] width 105 height 10
click at [224, 100] on input "Voedingsafval" at bounding box center [224, 100] width 0 height 0
checkbox input "false"
click at [316, 27] on button "OK" at bounding box center [308, 27] width 15 height 10
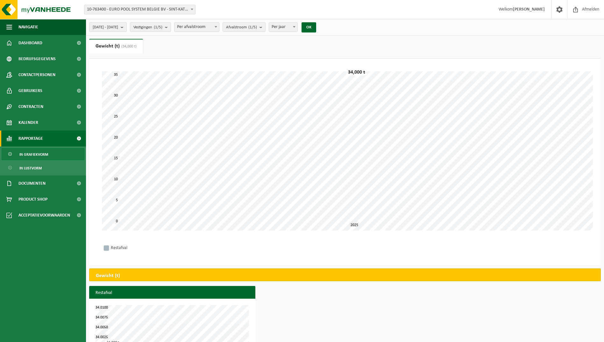
click at [294, 28] on span "Per jaar" at bounding box center [283, 27] width 28 height 9
click at [193, 28] on span "Per afvalstroom" at bounding box center [196, 27] width 45 height 9
click at [32, 4] on img at bounding box center [38, 9] width 76 height 19
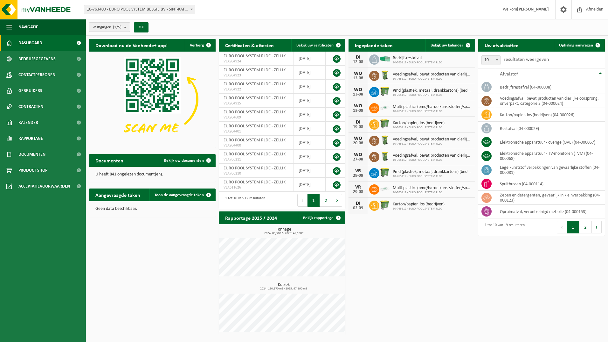
click at [123, 26] on button "Vestigingen (1/5)" at bounding box center [109, 27] width 41 height 10
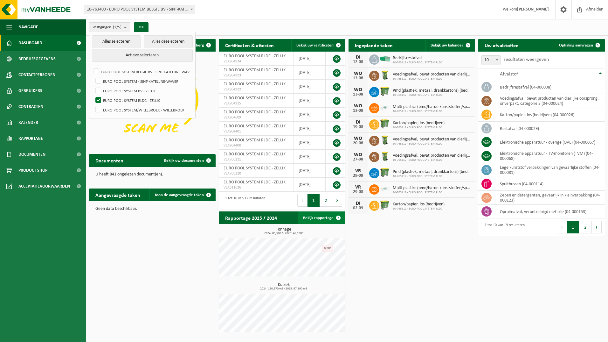
click at [321, 211] on link "Bekijk rapportage" at bounding box center [321, 217] width 47 height 13
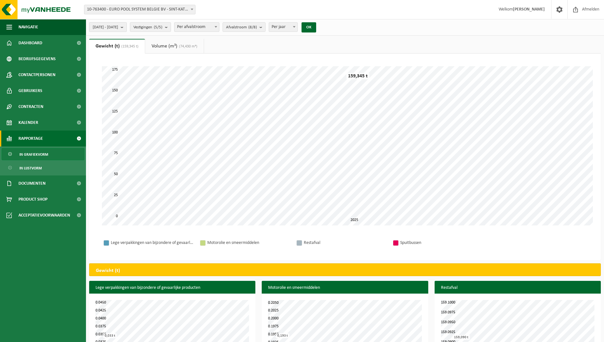
click at [118, 29] on span "2025-03-01 - 2025-08-12" at bounding box center [105, 28] width 25 height 10
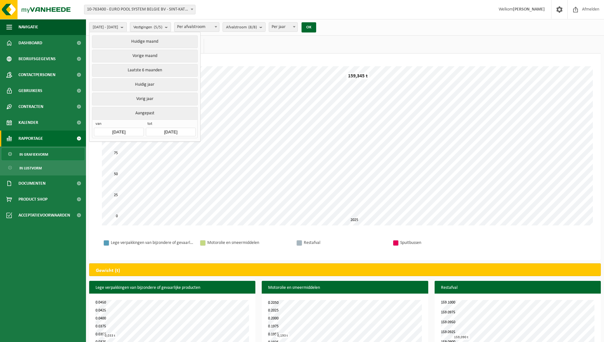
click at [134, 128] on input "2025-03-01" at bounding box center [119, 132] width 50 height 9
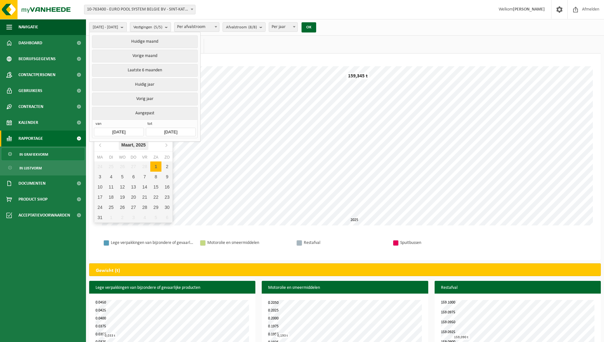
click at [131, 146] on div "Maart, 2025" at bounding box center [134, 145] width 30 height 10
click at [100, 144] on icon at bounding box center [100, 145] width 2 height 3
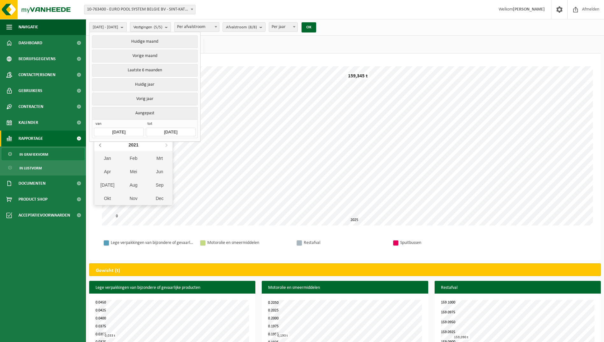
click at [100, 144] on icon at bounding box center [100, 145] width 2 height 3
click at [100, 144] on icon at bounding box center [100, 145] width 10 height 10
click at [108, 158] on div "Jan" at bounding box center [107, 157] width 26 height 13
click at [316, 30] on button "OK" at bounding box center [308, 27] width 15 height 10
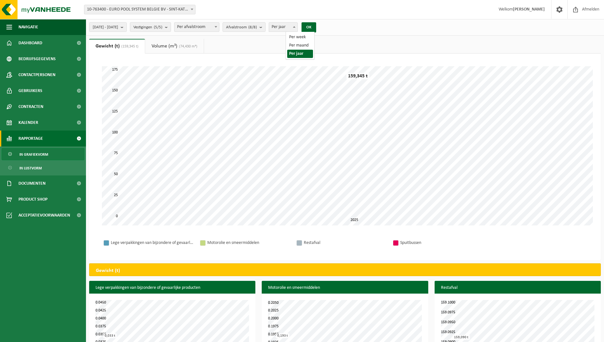
click at [297, 28] on span "Per jaar" at bounding box center [283, 27] width 28 height 9
select select "2"
click at [257, 26] on span "Afvalstroom (8/8)" at bounding box center [241, 28] width 31 height 10
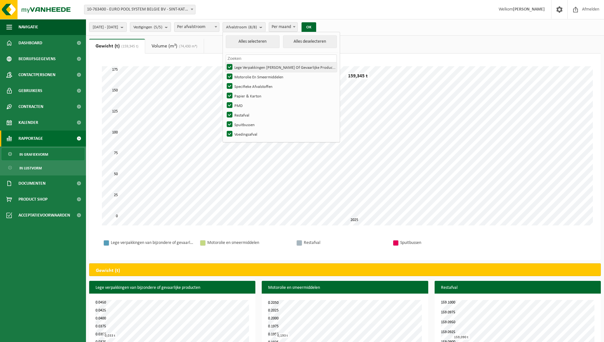
click at [256, 66] on label "Lege Verpakkingen Van Bijzondere Of Gevaarlijke Producten" at bounding box center [280, 67] width 111 height 10
click at [224, 62] on input "Lege Verpakkingen Van Bijzondere Of Gevaarlijke Producten" at bounding box center [224, 62] width 0 height 0
checkbox input "false"
click at [256, 75] on label "Motorolie En Smeermiddelen" at bounding box center [280, 77] width 111 height 10
click at [224, 72] on input "Motorolie En Smeermiddelen" at bounding box center [224, 72] width 0 height 0
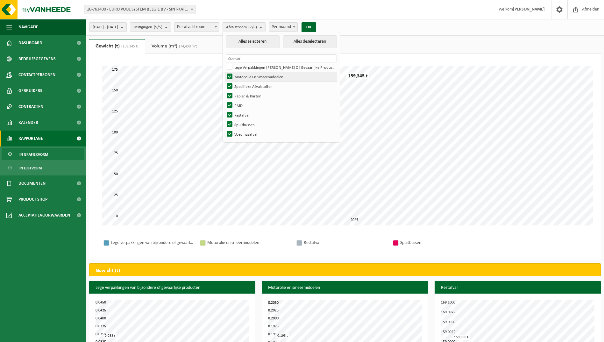
checkbox input "false"
drag, startPoint x: 256, startPoint y: 84, endPoint x: 256, endPoint y: 90, distance: 5.4
click at [256, 85] on label "Specifieke Afvalstoffen" at bounding box center [280, 86] width 111 height 10
click at [224, 81] on input "Specifieke Afvalstoffen" at bounding box center [224, 81] width 0 height 0
checkbox input "false"
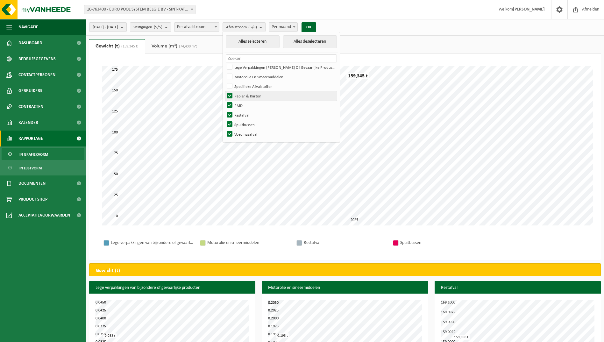
click at [259, 95] on label "Papier & Karton" at bounding box center [280, 96] width 111 height 10
click at [224, 91] on input "Papier & Karton" at bounding box center [224, 91] width 0 height 0
checkbox input "false"
click at [261, 108] on label "PMD" at bounding box center [280, 106] width 111 height 10
click at [224, 101] on input "PMD" at bounding box center [224, 100] width 0 height 0
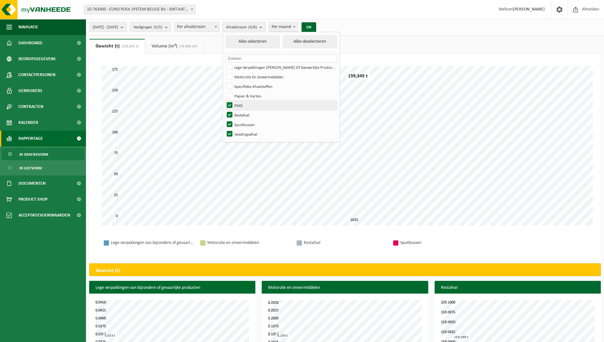
checkbox input "false"
drag, startPoint x: 262, startPoint y: 123, endPoint x: 263, endPoint y: 130, distance: 6.1
click at [262, 123] on label "Spuitbussen" at bounding box center [280, 125] width 111 height 10
click at [224, 120] on input "Spuitbussen" at bounding box center [224, 119] width 0 height 0
checkbox input "false"
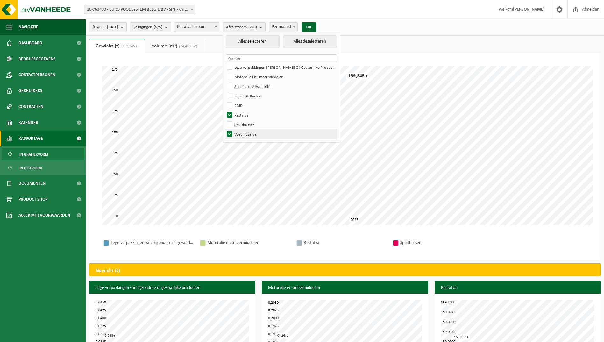
click at [263, 134] on label "Voedingsafval" at bounding box center [280, 134] width 111 height 10
click at [224, 129] on input "Voedingsafval" at bounding box center [224, 129] width 0 height 0
checkbox input "false"
click at [316, 26] on button "OK" at bounding box center [308, 27] width 15 height 10
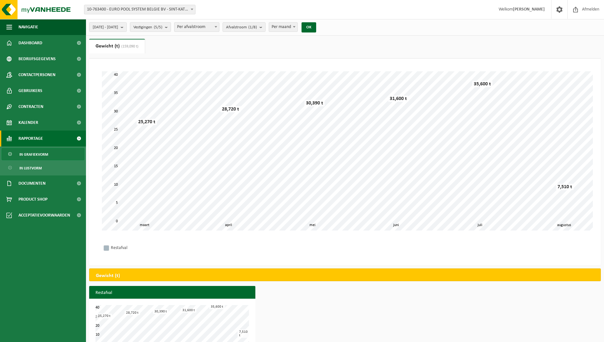
click at [297, 26] on span "Per maand" at bounding box center [283, 27] width 28 height 9
select select "3"
click at [323, 32] on div "2025-03-01 - 2025-08-12 Huidige maand Vorige maand Laatste 6 maanden Huidig jaa…" at bounding box center [204, 27] width 237 height 14
click at [316, 28] on button "OK" at bounding box center [308, 27] width 15 height 10
click at [193, 9] on b at bounding box center [192, 10] width 3 height 2
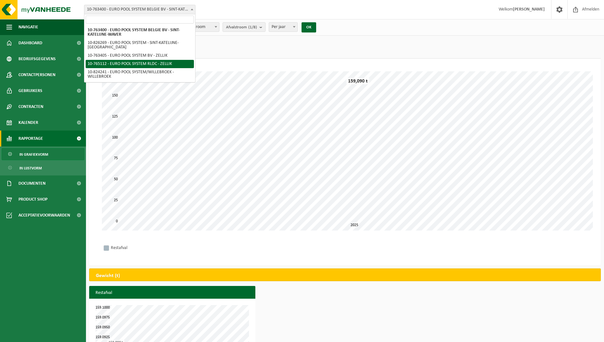
select select "12781"
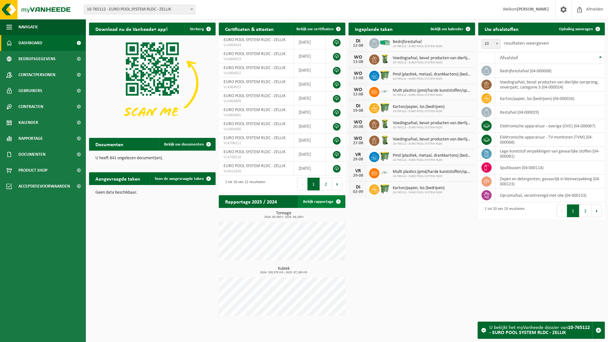
click at [318, 199] on link "Bekijk rapportage" at bounding box center [321, 201] width 47 height 13
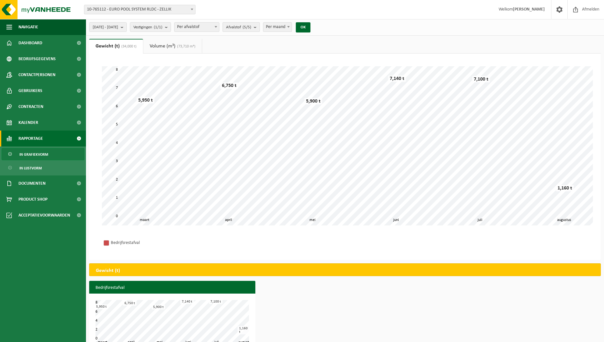
click at [251, 25] on count "(5/5)" at bounding box center [246, 27] width 9 height 4
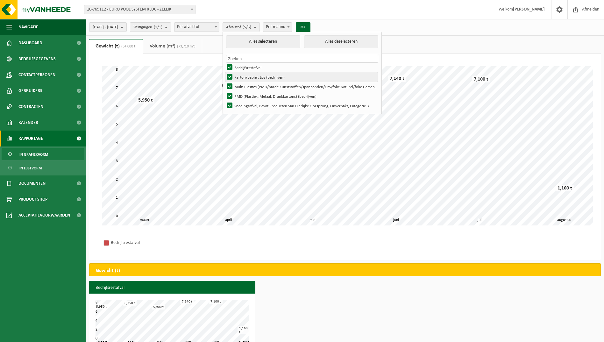
drag, startPoint x: 249, startPoint y: 75, endPoint x: 249, endPoint y: 82, distance: 7.0
click at [249, 75] on label "Karton/papier, Los (bedrijven)" at bounding box center [301, 77] width 152 height 10
click at [224, 72] on input "Karton/papier, Los (bedrijven)" at bounding box center [224, 72] width 0 height 0
checkbox input "false"
click at [248, 83] on label "Multi Plastics (PMD/harde Kunststoffen/spanbanden/EPS/folie Naturel/folie Gemen…" at bounding box center [301, 87] width 152 height 10
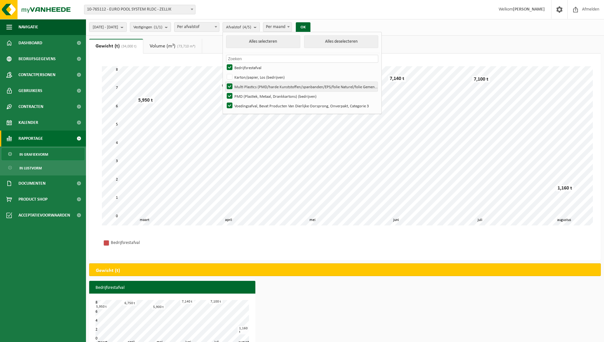
click at [224, 82] on input "Multi Plastics (PMD/harde Kunststoffen/spanbanden/EPS/folie Naturel/folie Gemen…" at bounding box center [224, 81] width 0 height 0
checkbox input "false"
click at [249, 93] on label "PMD (Plastiek, Metaal, Drankkartons) (bedrijven)" at bounding box center [301, 96] width 152 height 10
click at [224, 91] on input "PMD (Plastiek, Metaal, Drankkartons) (bedrijven)" at bounding box center [224, 91] width 0 height 0
checkbox input "false"
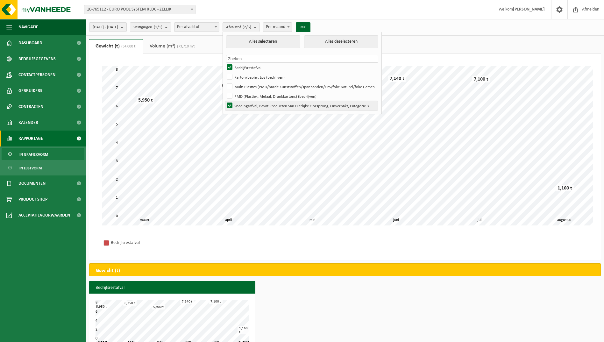
click at [246, 109] on label "Voedingsafval, Bevat Producten Van Dierlijke Oorsprong, Onverpakt, Categorie 3" at bounding box center [301, 106] width 152 height 10
click at [224, 101] on input "Voedingsafval, Bevat Producten Van Dierlijke Oorsprong, Onverpakt, Categorie 3" at bounding box center [224, 101] width 0 height 0
checkbox input "false"
click at [310, 25] on button "OK" at bounding box center [303, 27] width 15 height 10
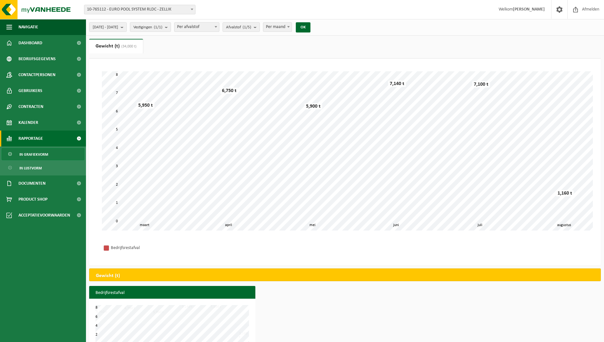
click at [287, 22] on span "Per maand" at bounding box center [277, 27] width 29 height 10
select select "3"
click at [118, 23] on span "[DATE] - [DATE]" at bounding box center [105, 28] width 25 height 10
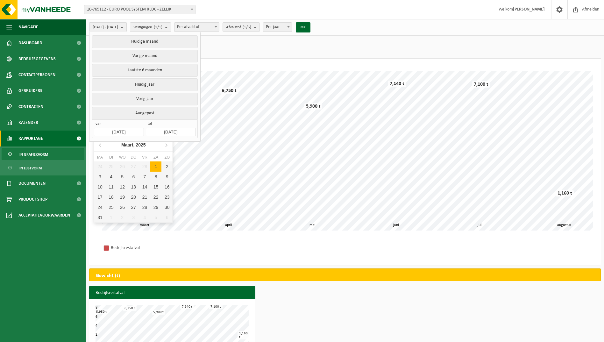
click at [127, 128] on input "[DATE]" at bounding box center [119, 132] width 50 height 9
click at [142, 144] on icon "2025" at bounding box center [141, 145] width 10 height 4
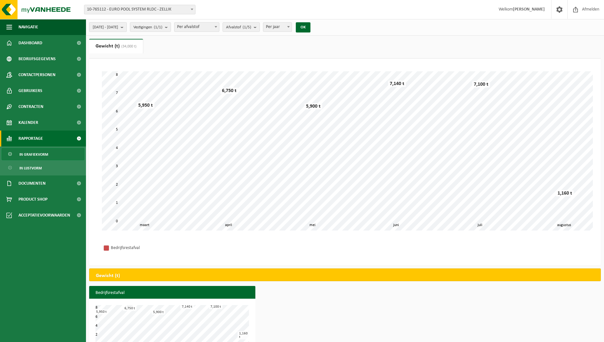
click at [109, 28] on span "[DATE] - [DATE]" at bounding box center [105, 28] width 25 height 10
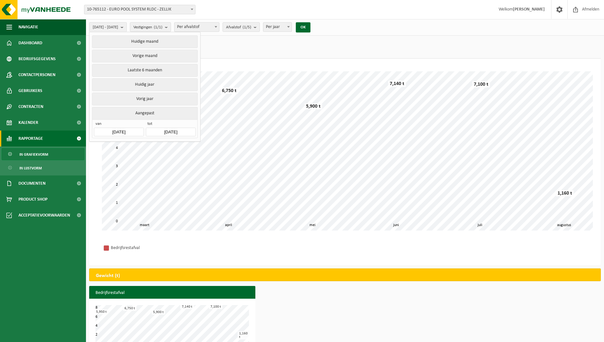
click at [115, 134] on input "[DATE]" at bounding box center [119, 132] width 50 height 9
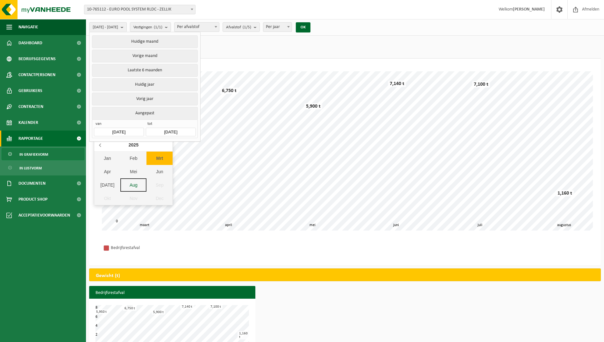
click at [98, 139] on ul "Huidige maand Vorige maand Laatste 6 maanden Huidig jaar Vorig jaar Aangepast v…" at bounding box center [144, 86] width 111 height 109
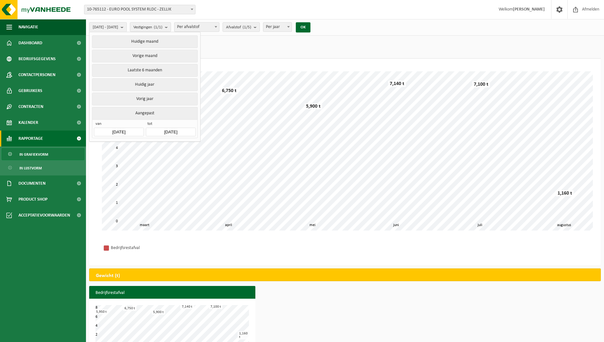
click at [98, 130] on input "[DATE]" at bounding box center [119, 132] width 50 height 9
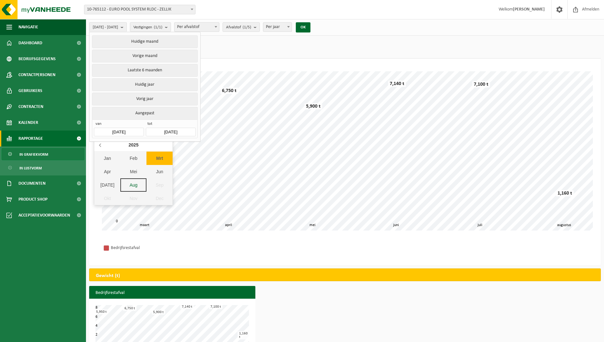
click at [99, 144] on icon at bounding box center [100, 145] width 10 height 10
click at [99, 145] on icon at bounding box center [100, 145] width 10 height 10
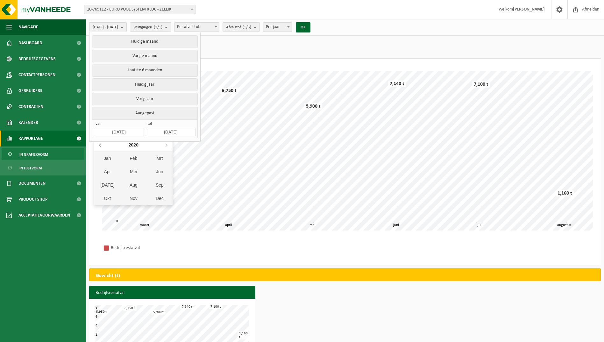
click at [99, 145] on icon at bounding box center [100, 145] width 10 height 10
click at [113, 160] on div "Jan" at bounding box center [107, 157] width 26 height 13
click at [310, 25] on button "OK" at bounding box center [303, 27] width 15 height 10
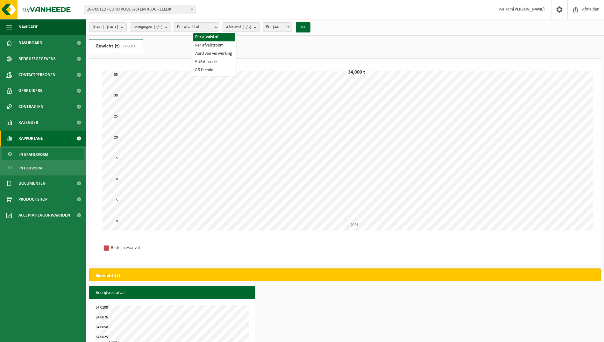
click at [216, 25] on span "Per afvalstof" at bounding box center [196, 27] width 45 height 9
select select "2"
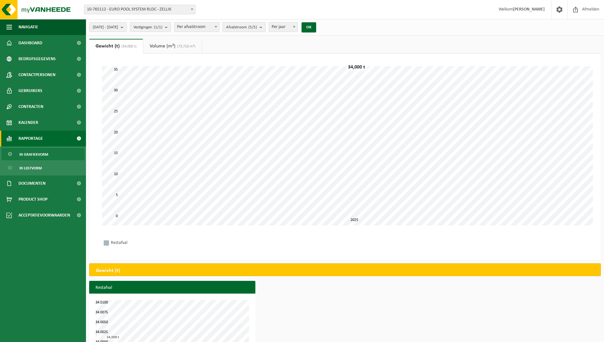
click at [246, 30] on span "Afvalstroom (5/5)" at bounding box center [241, 28] width 31 height 10
drag, startPoint x: 248, startPoint y: 68, endPoint x: 247, endPoint y: 80, distance: 11.5
click at [248, 68] on label "Specifieke Afvalstoffen" at bounding box center [277, 67] width 105 height 10
click at [224, 62] on input "Specifieke Afvalstoffen" at bounding box center [224, 62] width 0 height 0
checkbox input "false"
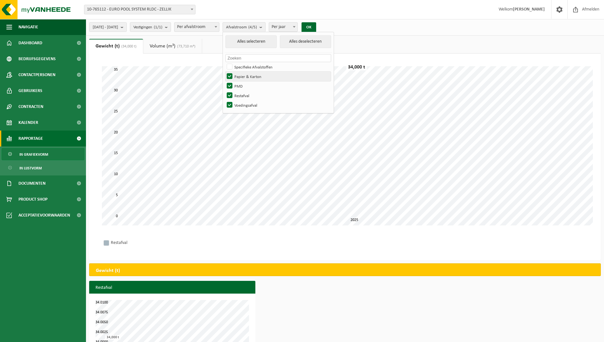
click at [246, 79] on label "Papier & Karton" at bounding box center [277, 77] width 105 height 10
click at [224, 72] on input "Papier & Karton" at bounding box center [224, 71] width 0 height 0
checkbox input "false"
click at [246, 95] on label "Restafval" at bounding box center [277, 96] width 105 height 10
click at [224, 91] on input "Restafval" at bounding box center [224, 90] width 0 height 0
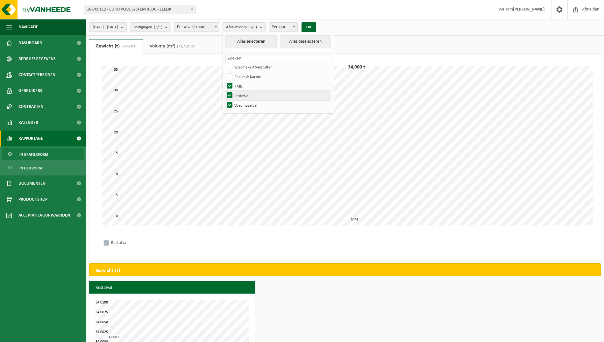
checkbox input "false"
click at [246, 88] on label "PMD" at bounding box center [277, 86] width 105 height 10
click at [224, 81] on input "PMD" at bounding box center [224, 81] width 0 height 0
checkbox input "false"
click at [245, 98] on label "Restafval" at bounding box center [277, 96] width 105 height 10
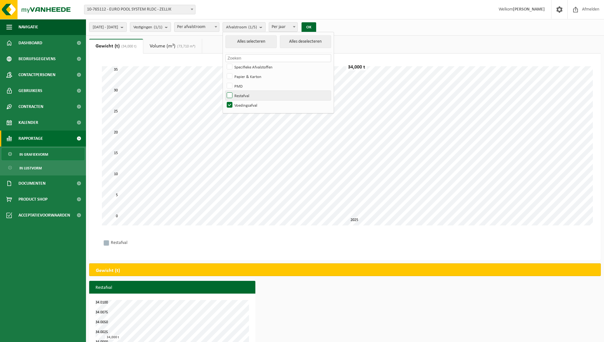
click at [224, 91] on input "Restafval" at bounding box center [224, 90] width 0 height 0
checkbox input "true"
drag, startPoint x: 246, startPoint y: 105, endPoint x: 273, endPoint y: 81, distance: 36.9
click at [246, 105] on label "Voedingsafval" at bounding box center [277, 105] width 105 height 10
click at [224, 100] on input "Voedingsafval" at bounding box center [224, 100] width 0 height 0
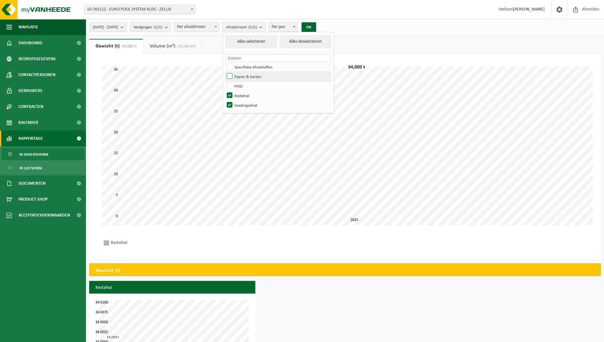
checkbox input "false"
click at [341, 25] on div "[DATE] - [DATE] Huidige maand Vorige maand Laatste 6 maanden Huidig jaar Vorig …" at bounding box center [345, 27] width 518 height 17
click at [316, 26] on button "OK" at bounding box center [308, 27] width 15 height 10
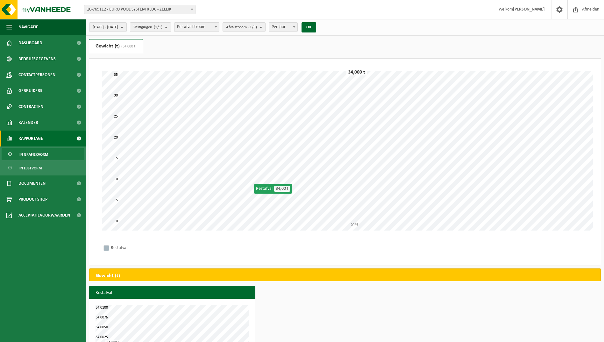
scroll to position [20, 0]
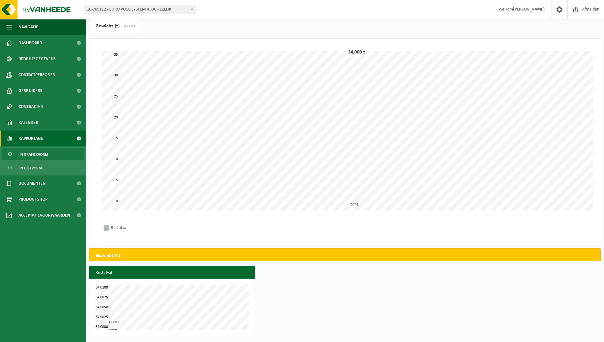
click at [62, 138] on link "Rapportage" at bounding box center [43, 138] width 86 height 16
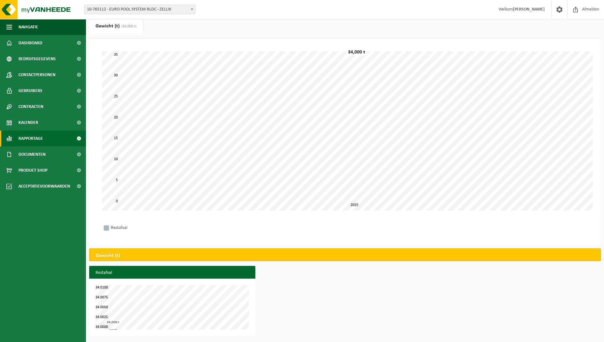
click at [63, 142] on link "Rapportage" at bounding box center [43, 138] width 86 height 16
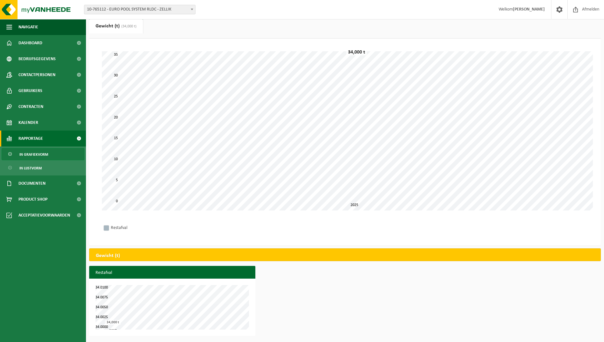
click at [55, 147] on ul "In grafiekvorm In lijstvorm" at bounding box center [43, 160] width 86 height 29
click at [51, 166] on link "In lijstvorm" at bounding box center [43, 168] width 83 height 12
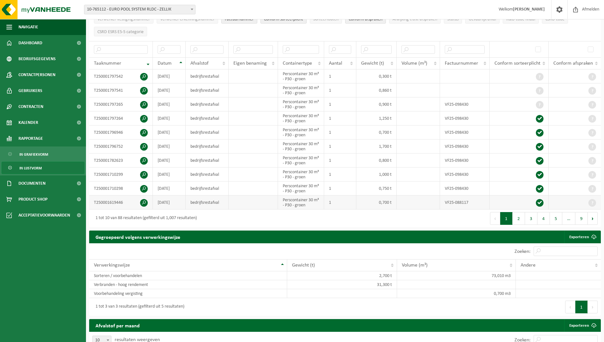
scroll to position [64, 0]
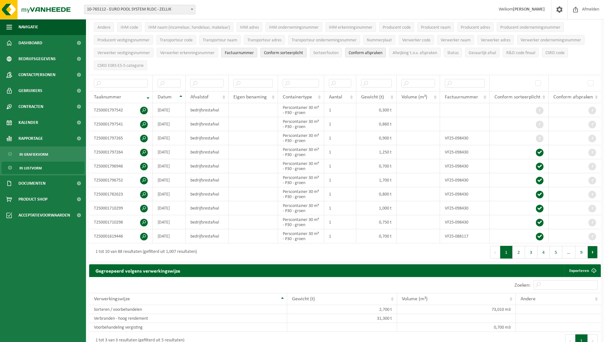
click at [589, 249] on button "Volgende" at bounding box center [592, 252] width 10 height 13
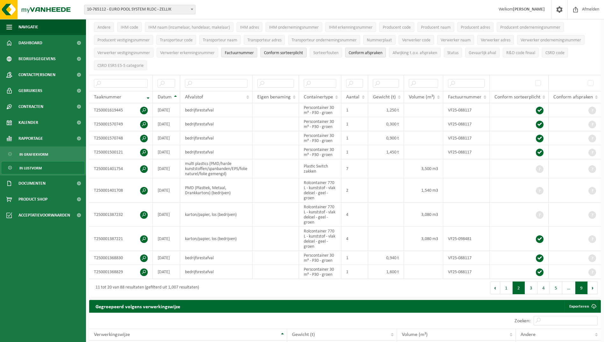
click at [584, 286] on button "9" at bounding box center [581, 287] width 12 height 13
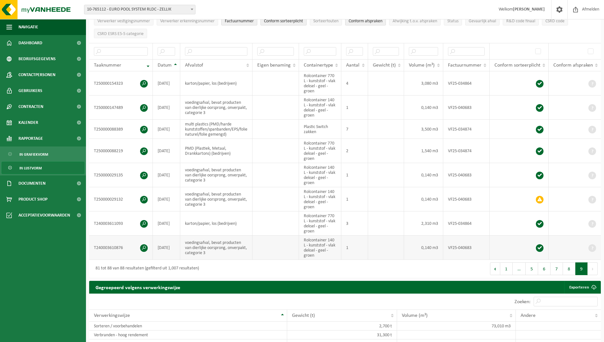
scroll to position [0, 0]
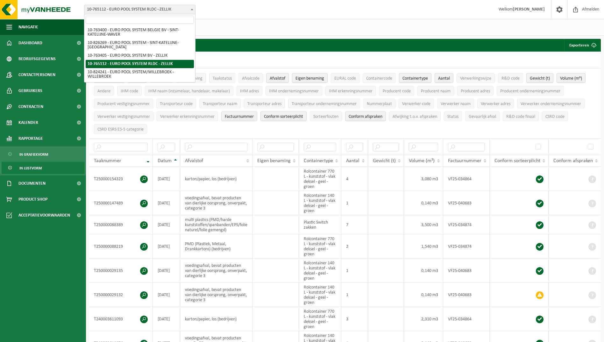
click at [161, 11] on span "10-765112 - EURO POOL SYSTEM RLDC - ZELLIK" at bounding box center [139, 9] width 111 height 9
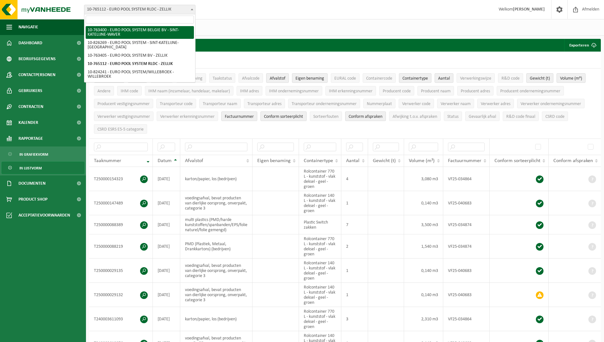
select select "12660"
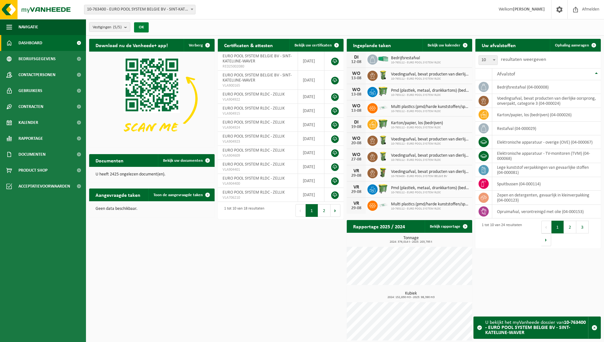
click at [141, 25] on button "OK" at bounding box center [141, 27] width 15 height 10
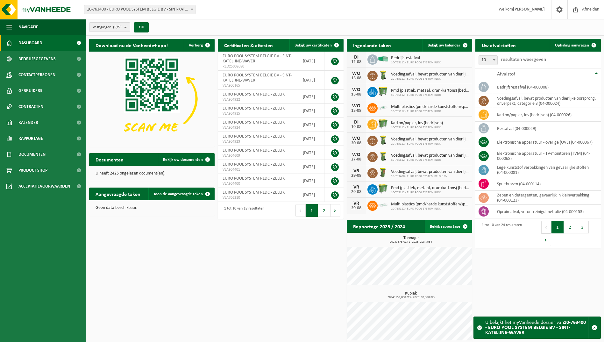
click at [462, 227] on span at bounding box center [465, 226] width 13 height 13
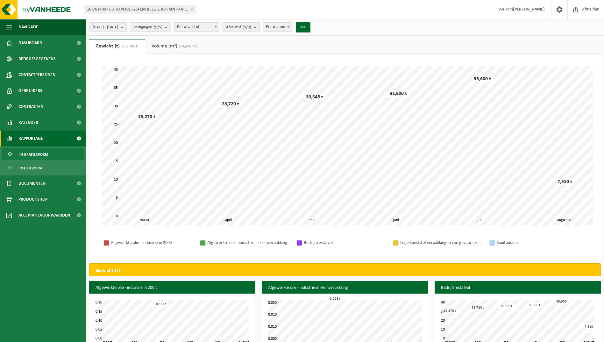
drag, startPoint x: 284, startPoint y: 22, endPoint x: 288, endPoint y: 25, distance: 5.5
click at [284, 23] on span "Per maand" at bounding box center [277, 27] width 29 height 10
select select "3"
click at [118, 24] on span "[DATE] - [DATE]" at bounding box center [105, 28] width 25 height 10
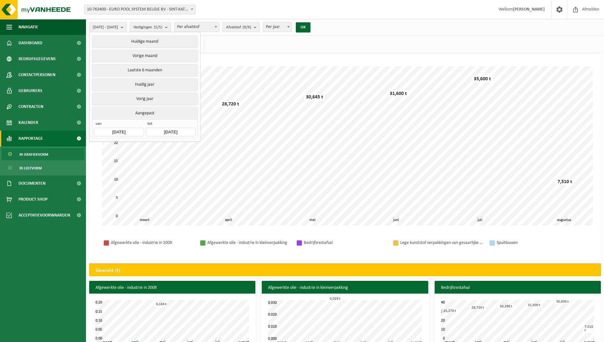
click at [112, 132] on input "[DATE]" at bounding box center [119, 132] width 50 height 9
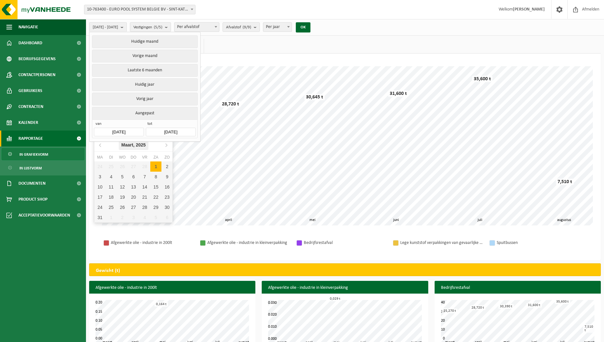
click at [129, 146] on div "Maart, 2025" at bounding box center [134, 145] width 30 height 10
click at [102, 147] on icon at bounding box center [100, 145] width 10 height 10
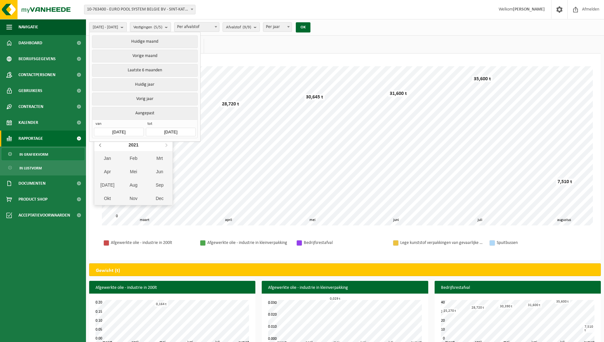
click at [102, 147] on icon at bounding box center [100, 145] width 10 height 10
click at [103, 147] on icon at bounding box center [100, 145] width 10 height 10
click at [110, 157] on div "Jan" at bounding box center [107, 157] width 26 height 13
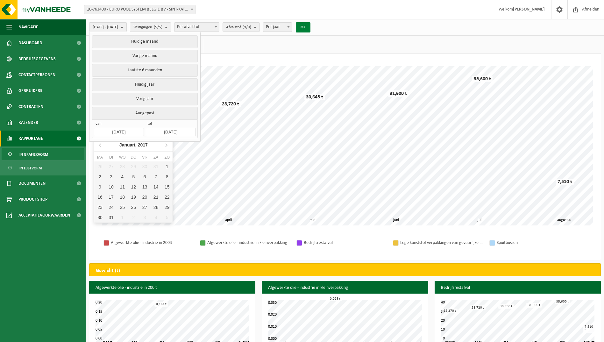
click at [310, 25] on button "OK" at bounding box center [303, 27] width 15 height 10
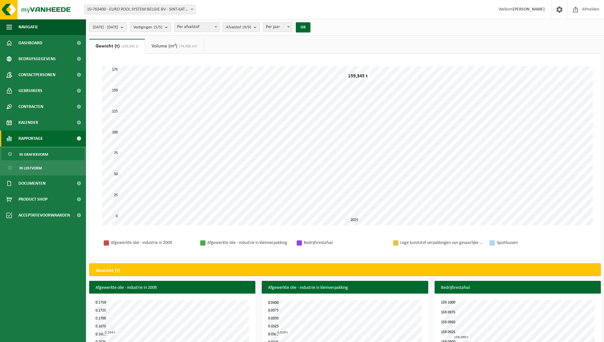
click at [164, 47] on link "Volume (m³) (74,430 m³)" at bounding box center [174, 46] width 59 height 15
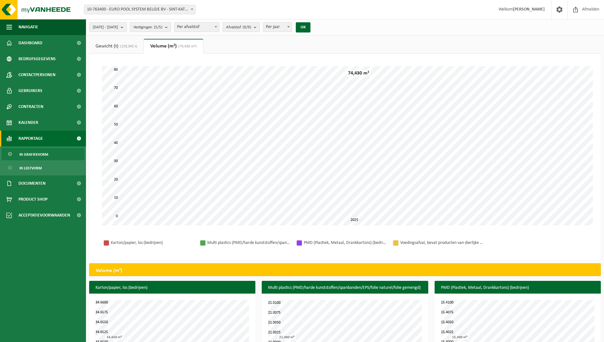
click at [125, 20] on div "[DATE] - [DATE] Huidige maand Vorige maand Laatste 6 maanden Huidig jaar Vorig …" at bounding box center [201, 27] width 231 height 14
drag, startPoint x: 127, startPoint y: 26, endPoint x: 132, endPoint y: 30, distance: 6.0
click at [118, 27] on span "[DATE] - [DATE]" at bounding box center [105, 28] width 25 height 10
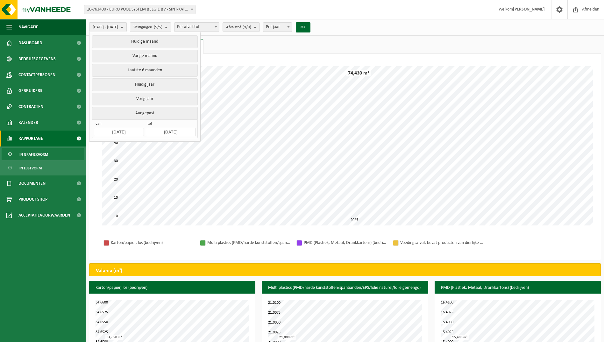
click at [138, 129] on input "[DATE]" at bounding box center [119, 132] width 50 height 9
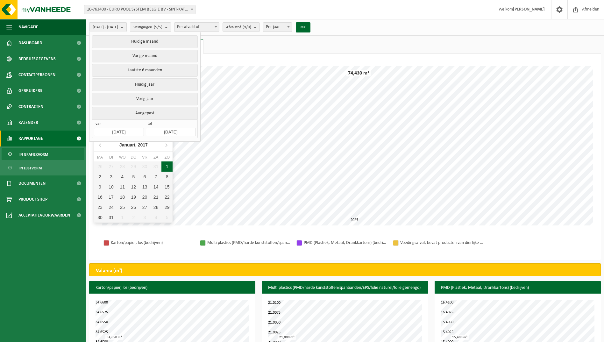
click at [165, 165] on div "1" at bounding box center [166, 166] width 11 height 10
type input "[DATE]"
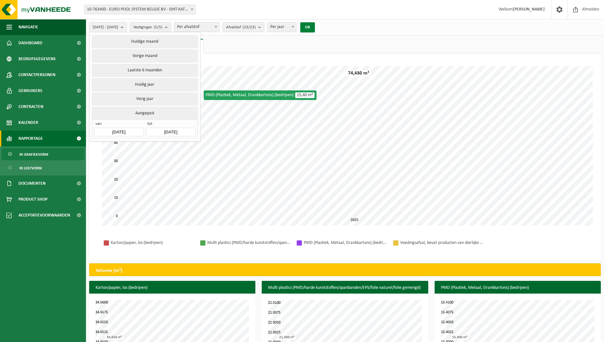
click at [315, 25] on button "OK" at bounding box center [307, 27] width 15 height 10
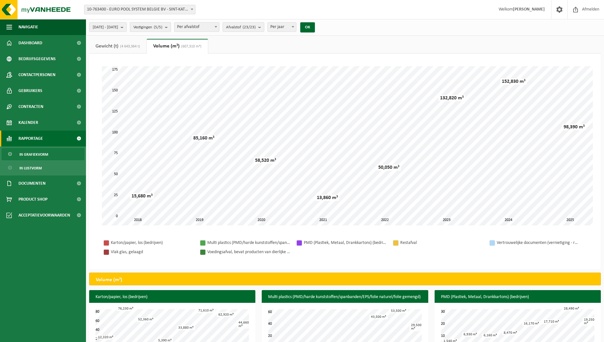
click at [171, 26] on button "Vestigingen (5/5)" at bounding box center [150, 27] width 41 height 10
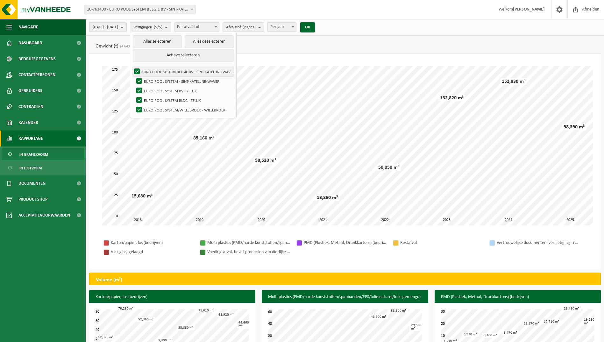
click at [189, 74] on label "EURO POOL SYSTEM BELGIE BV - SINT-KATELIJNE-WAVER" at bounding box center [183, 72] width 101 height 10
click at [132, 67] on input "EURO POOL SYSTEM BELGIE BV - SINT-KATELIJNE-WAVER" at bounding box center [131, 67] width 0 height 0
checkbox input "false"
click at [187, 81] on label "EURO POOL SYSTEM - SINT-KATELIJNE-WAVER" at bounding box center [184, 81] width 99 height 10
click at [134, 76] on input "EURO POOL SYSTEM - SINT-KATELIJNE-WAVER" at bounding box center [134, 76] width 0 height 0
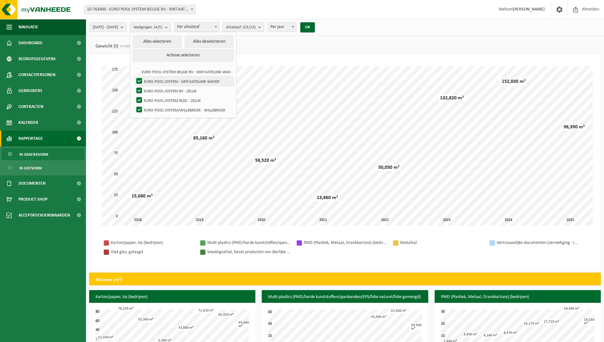
checkbox input "false"
click at [187, 92] on label "EURO POOL SYSTEM BV - ZELLIK" at bounding box center [184, 91] width 99 height 10
click at [134, 86] on input "EURO POOL SYSTEM BV - ZELLIK" at bounding box center [134, 86] width 0 height 0
checkbox input "false"
click at [188, 109] on label "EURO POOL SYSTEM/WILLEBROEK - WILLEBROEK" at bounding box center [184, 110] width 99 height 10
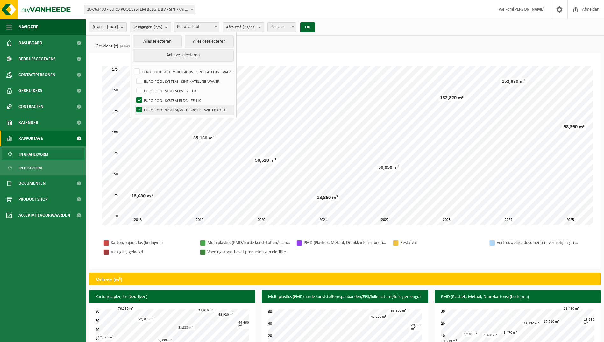
click at [134, 105] on input "EURO POOL SYSTEM/WILLEBROEK - WILLEBROEK" at bounding box center [134, 105] width 0 height 0
checkbox input "false"
click at [315, 26] on button "OK" at bounding box center [307, 27] width 15 height 10
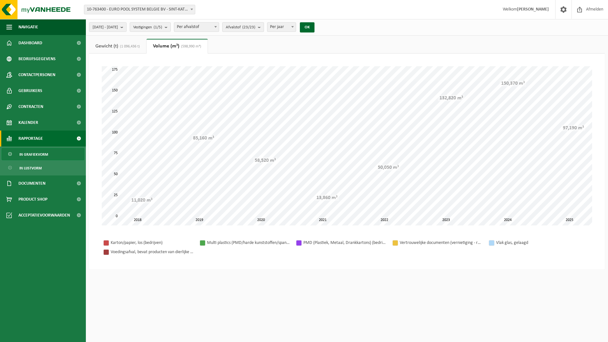
click at [256, 28] on count "(23/23)" at bounding box center [248, 27] width 13 height 4
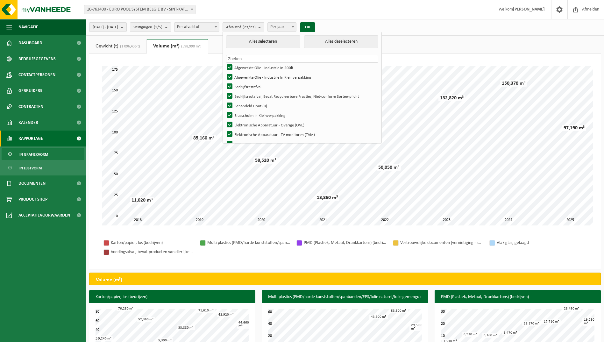
click at [205, 25] on span "Per afvalstof" at bounding box center [196, 27] width 45 height 9
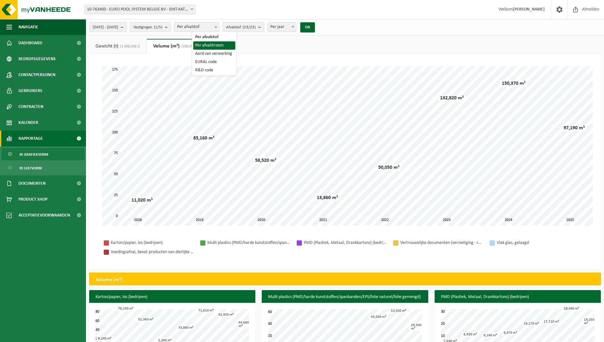
select select "2"
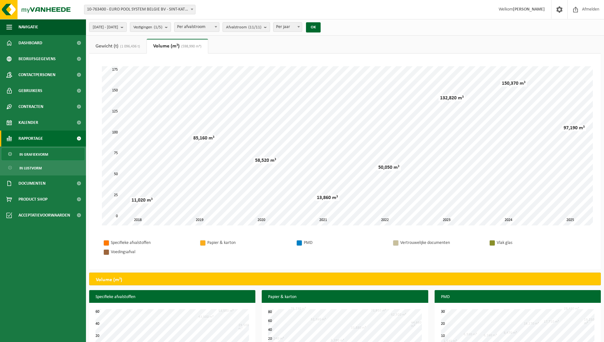
click at [261, 29] on span "Afvalstroom (11/11)" at bounding box center [243, 28] width 35 height 10
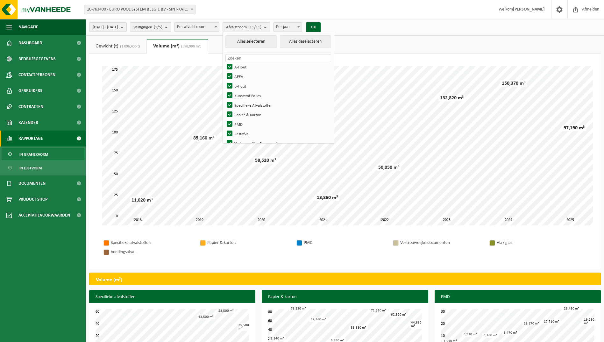
click at [219, 28] on span "Per afvalstroom" at bounding box center [196, 27] width 45 height 9
click at [260, 29] on span "Afvalstroom (11/11)" at bounding box center [243, 28] width 35 height 10
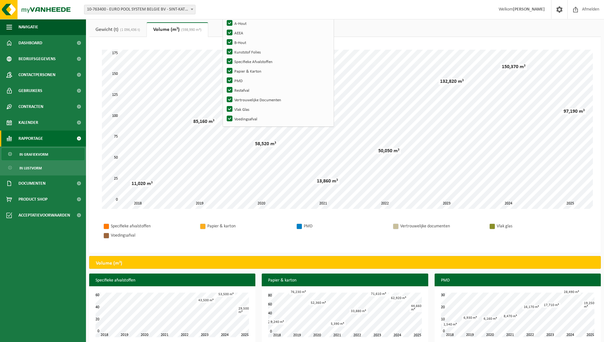
scroll to position [32, 0]
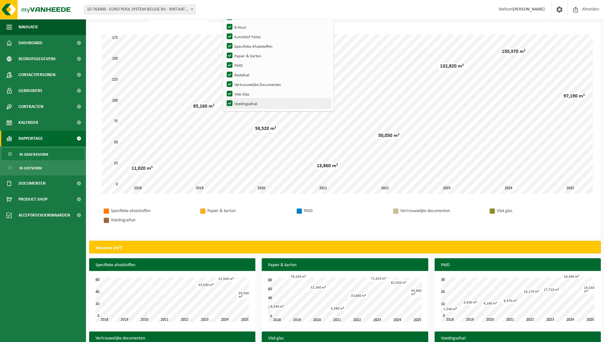
click at [262, 101] on label "Voedingsafval" at bounding box center [277, 104] width 105 height 10
click at [224, 99] on input "Voedingsafval" at bounding box center [224, 98] width 0 height 0
checkbox input "false"
click at [262, 94] on label "Vlak Glas" at bounding box center [277, 94] width 105 height 10
click at [224, 89] on input "Vlak Glas" at bounding box center [224, 89] width 0 height 0
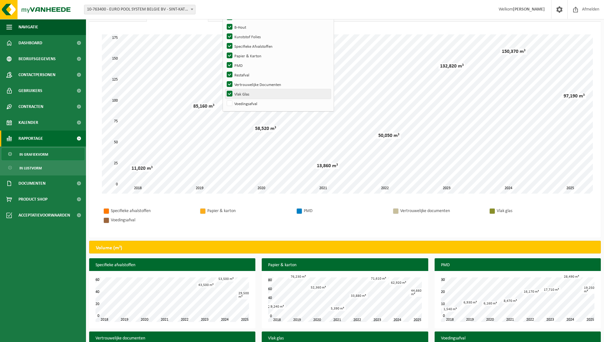
checkbox input "false"
click at [266, 82] on label "Vertrouwelijke Documenten" at bounding box center [277, 85] width 105 height 10
click at [224, 80] on input "Vertrouwelijke Documenten" at bounding box center [224, 79] width 0 height 0
checkbox input "false"
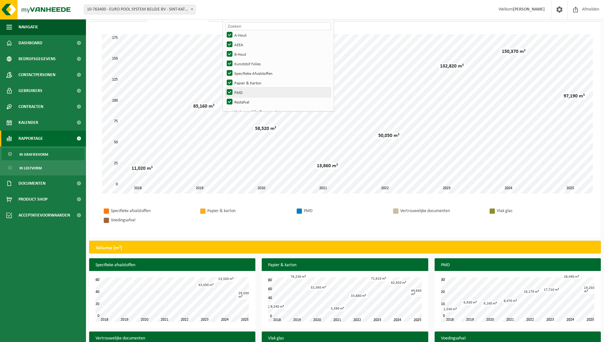
click at [265, 88] on label "PMD" at bounding box center [277, 93] width 105 height 10
click at [224, 88] on input "PMD" at bounding box center [224, 87] width 0 height 0
checkbox input "false"
click at [263, 80] on label "Papier & Karton" at bounding box center [277, 83] width 105 height 10
click at [224, 78] on input "Papier & Karton" at bounding box center [224, 78] width 0 height 0
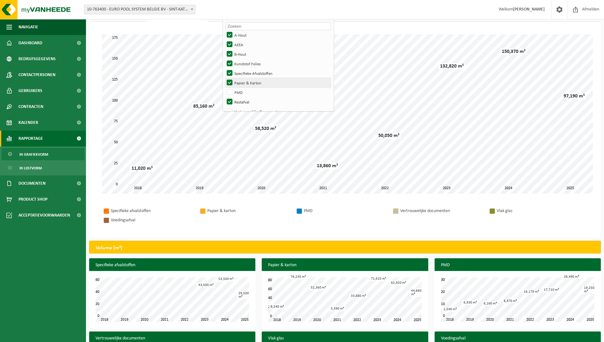
checkbox input "false"
click at [266, 75] on label "Specifieke Afvalstoffen" at bounding box center [277, 73] width 105 height 10
click at [224, 68] on input "Specifieke Afvalstoffen" at bounding box center [224, 68] width 0 height 0
checkbox input "false"
click at [269, 66] on label "Kunststof Folies" at bounding box center [277, 64] width 105 height 10
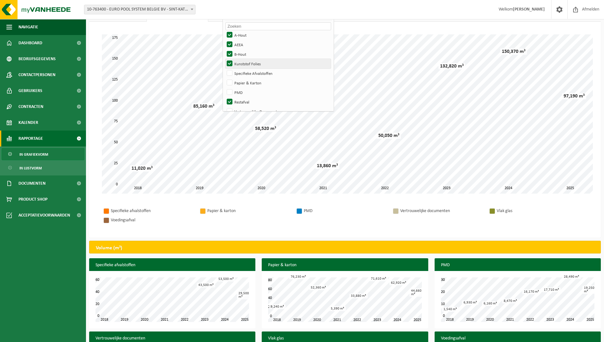
click at [224, 59] on input "Kunststof Folies" at bounding box center [224, 59] width 0 height 0
checkbox input "false"
click at [263, 53] on label "B-Hout" at bounding box center [277, 54] width 105 height 10
click at [224, 49] on input "B-Hout" at bounding box center [224, 49] width 0 height 0
checkbox input "false"
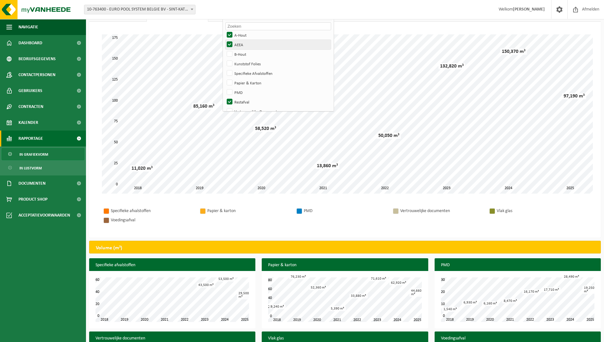
click at [264, 43] on label "AEEA" at bounding box center [277, 45] width 105 height 10
click at [224, 40] on input "AEEA" at bounding box center [224, 39] width 0 height 0
checkbox input "false"
click at [267, 34] on label "A-Hout" at bounding box center [277, 35] width 105 height 10
click at [224, 30] on input "A-Hout" at bounding box center [224, 30] width 0 height 0
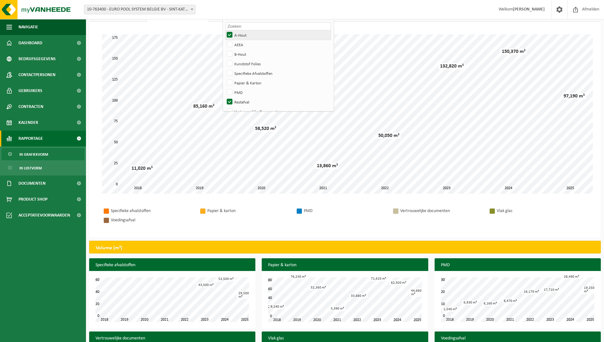
checkbox input "false"
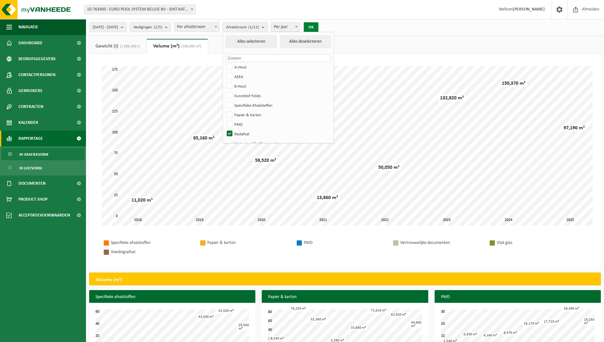
click at [318, 24] on button "OK" at bounding box center [311, 27] width 15 height 10
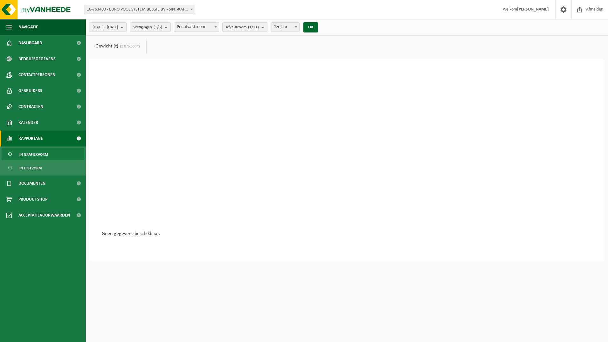
click at [259, 28] on count "(1/11)" at bounding box center [253, 27] width 11 height 4
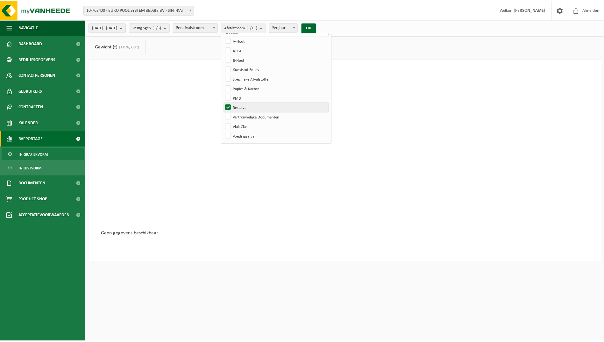
scroll to position [27, 0]
click at [249, 108] on label "Restafval" at bounding box center [277, 107] width 105 height 10
click at [224, 102] on input "Restafval" at bounding box center [224, 102] width 0 height 0
checkbox input "false"
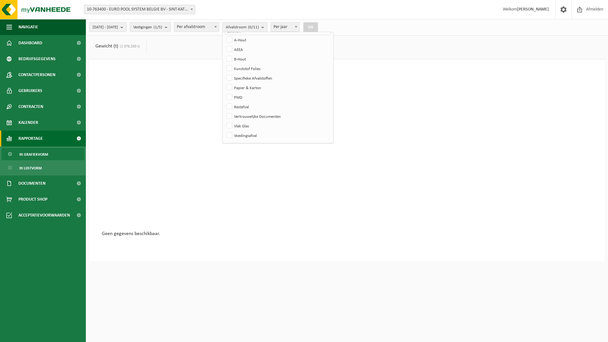
click at [219, 29] on span "Per afvalstroom" at bounding box center [196, 27] width 45 height 9
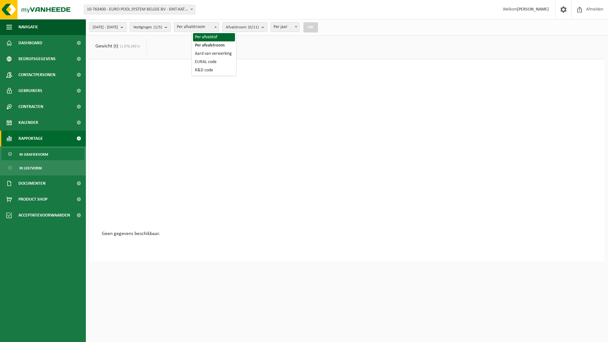
select select "1"
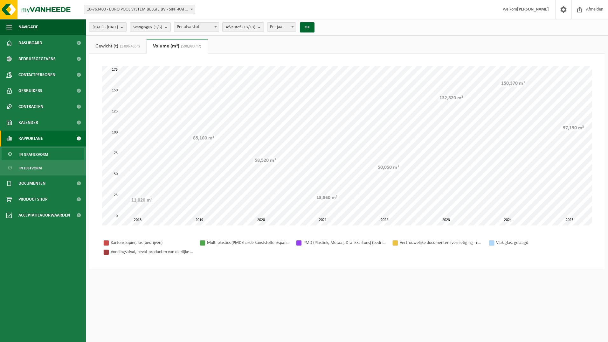
click at [256, 26] on span "Afvalstof (13/13)" at bounding box center [241, 28] width 30 height 10
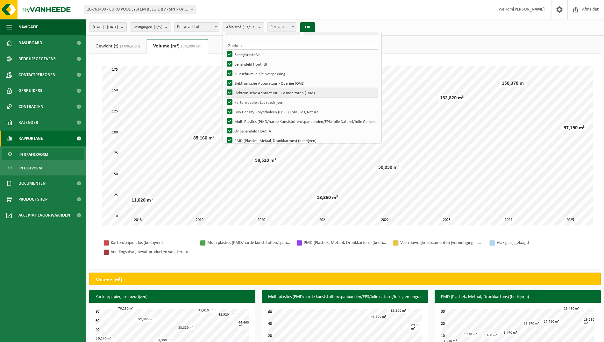
scroll to position [0, 0]
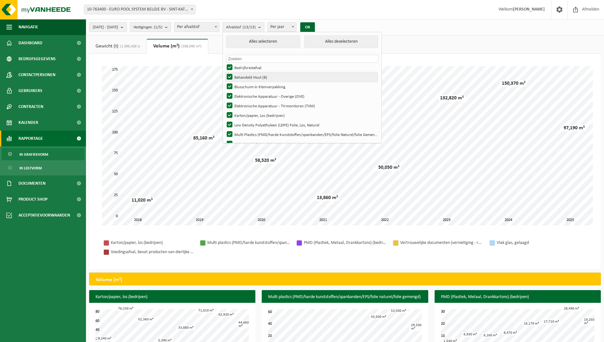
click at [273, 75] on label "Behandeld Hout (B)" at bounding box center [301, 77] width 152 height 10
click at [224, 72] on input "Behandeld Hout (B)" at bounding box center [224, 72] width 0 height 0
checkbox input "false"
click at [265, 85] on label "Blusschuim In Kleinverpakking" at bounding box center [301, 87] width 152 height 10
click at [224, 82] on input "Blusschuim In Kleinverpakking" at bounding box center [224, 81] width 0 height 0
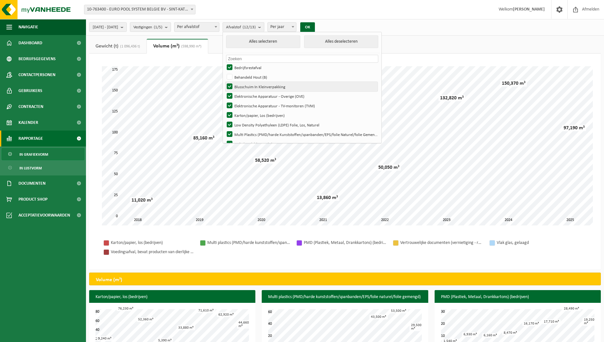
checkbox input "false"
click at [261, 95] on label "Elektronische Apparatuur - Overige (OVE)" at bounding box center [301, 96] width 152 height 10
click at [224, 91] on input "Elektronische Apparatuur - Overige (OVE)" at bounding box center [224, 91] width 0 height 0
checkbox input "false"
click at [257, 105] on label "Elektronische Apparatuur - TV-monitoren (TVM)" at bounding box center [301, 106] width 152 height 10
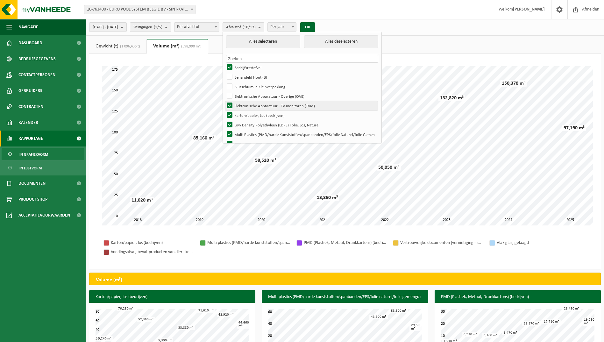
click at [224, 101] on input "Elektronische Apparatuur - TV-monitoren (TVM)" at bounding box center [224, 101] width 0 height 0
checkbox input "false"
click at [259, 117] on label "Karton/papier, Los (bedrijven)" at bounding box center [301, 115] width 152 height 10
click at [224, 110] on input "Karton/papier, Los (bedrijven)" at bounding box center [224, 110] width 0 height 0
checkbox input "false"
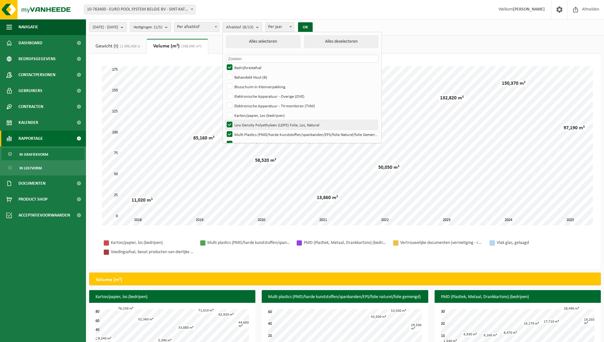
click at [257, 125] on label "Low Density Polyethyleen (LDPE) Folie, Los, Naturel" at bounding box center [301, 125] width 152 height 10
click at [224, 120] on input "Low Density Polyethyleen (LDPE) Folie, Los, Naturel" at bounding box center [224, 120] width 0 height 0
checkbox input "false"
click at [254, 137] on label "Multi Plastics (PMD/harde Kunststoffen/spanbanden/EPS/folie Naturel/folie Gemen…" at bounding box center [301, 135] width 152 height 10
click at [224, 130] on input "Multi Plastics (PMD/harde Kunststoffen/spanbanden/EPS/folie Naturel/folie Gemen…" at bounding box center [224, 129] width 0 height 0
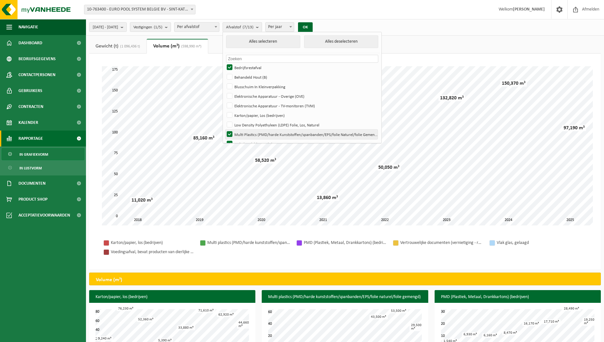
checkbox input "false"
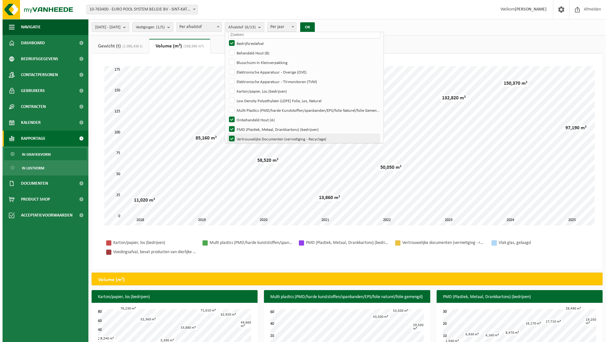
scroll to position [47, 0]
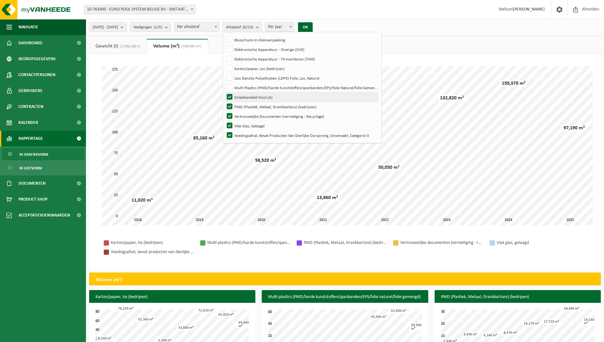
click at [256, 96] on label "Onbehandeld Hout (A)" at bounding box center [301, 97] width 152 height 10
click at [224, 92] on input "Onbehandeld Hout (A)" at bounding box center [224, 92] width 0 height 0
checkbox input "false"
click at [256, 106] on label "PMD (Plastiek, Metaal, Drankkartons) (bedrijven)" at bounding box center [301, 107] width 152 height 10
click at [224, 102] on input "PMD (Plastiek, Metaal, Drankkartons) (bedrijven)" at bounding box center [224, 102] width 0 height 0
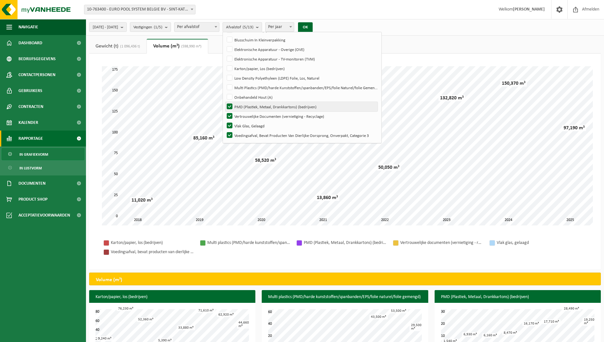
checkbox input "false"
click at [256, 117] on label "Vertrouwelijke Documenten (vernietiging - Recyclage)" at bounding box center [301, 116] width 152 height 10
click at [224, 111] on input "Vertrouwelijke Documenten (vernietiging - Recyclage)" at bounding box center [224, 111] width 0 height 0
checkbox input "false"
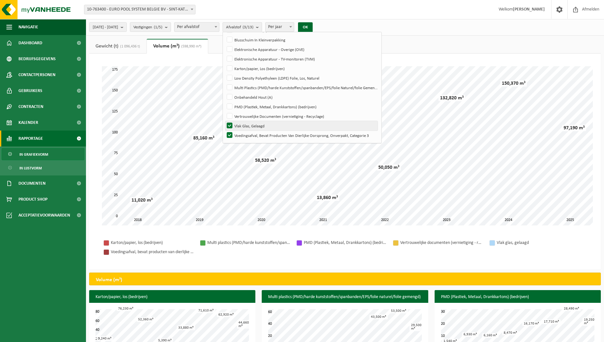
click at [255, 127] on label "Vlak Glas, Gelaagd" at bounding box center [301, 126] width 152 height 10
click at [224, 121] on input "Vlak Glas, Gelaagd" at bounding box center [224, 121] width 0 height 0
checkbox input "false"
click at [255, 136] on label "Voedingsafval, Bevat Producten Van Dierlijke Oorsprong, Onverpakt, Categorie 3" at bounding box center [301, 135] width 152 height 10
click at [224, 130] on input "Voedingsafval, Bevat Producten Van Dierlijke Oorsprong, Onverpakt, Categorie 3" at bounding box center [224, 130] width 0 height 0
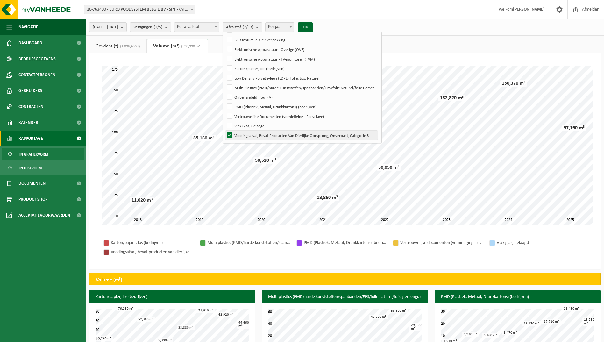
checkbox input "false"
click at [313, 24] on button "OK" at bounding box center [305, 27] width 15 height 10
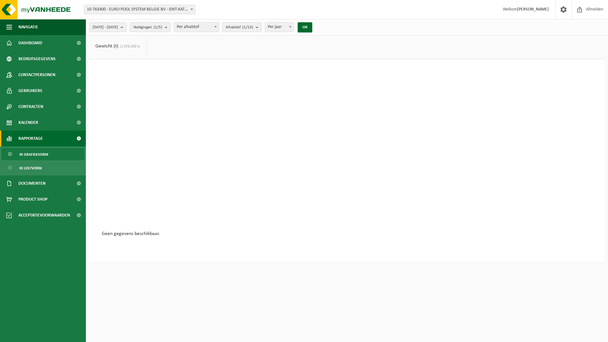
click at [253, 24] on span "Afvalstof (1/13)" at bounding box center [239, 28] width 27 height 10
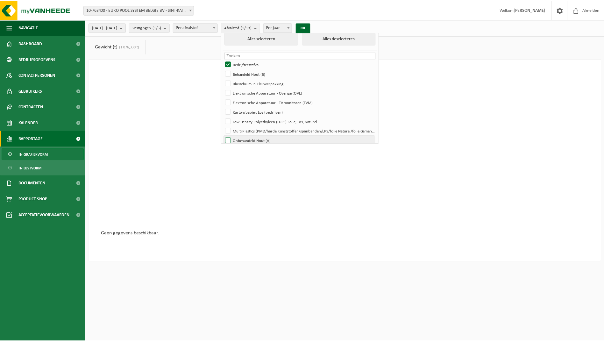
scroll to position [0, 0]
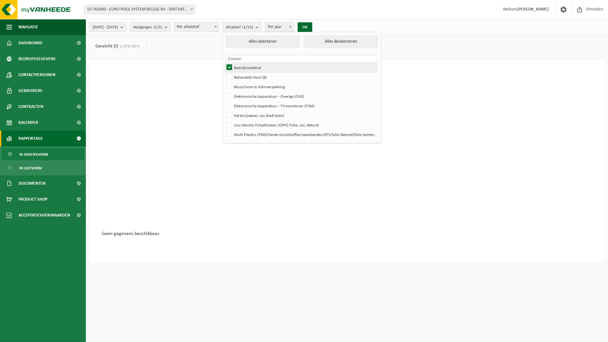
click at [246, 68] on label "Bedrijfsrestafval" at bounding box center [301, 68] width 152 height 10
click at [224, 63] on input "Bedrijfsrestafval" at bounding box center [224, 62] width 0 height 0
click at [246, 67] on label "Bedrijfsrestafval" at bounding box center [301, 68] width 152 height 10
click at [224, 63] on input "Bedrijfsrestafval" at bounding box center [224, 62] width 0 height 0
checkbox input "true"
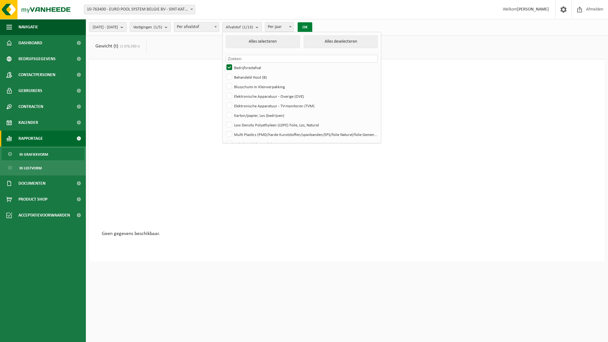
click at [313, 27] on button "OK" at bounding box center [305, 27] width 15 height 10
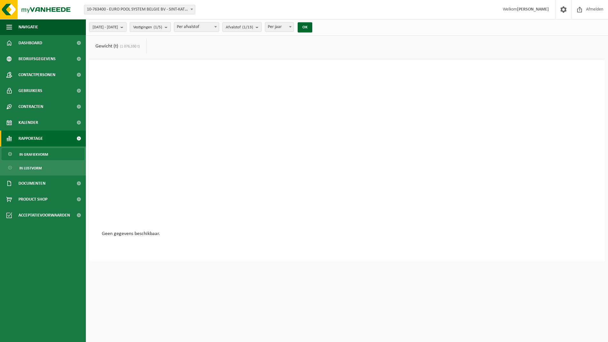
click at [171, 26] on button "Vestigingen (1/5)" at bounding box center [150, 27] width 41 height 10
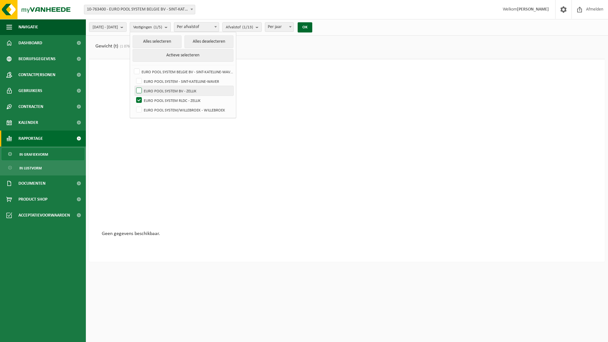
click at [157, 89] on label "EURO POOL SYSTEM BV - ZELLIK" at bounding box center [184, 91] width 99 height 10
click at [134, 86] on input "EURO POOL SYSTEM BV - ZELLIK" at bounding box center [134, 86] width 0 height 0
checkbox input "true"
click at [157, 97] on label "EURO POOL SYSTEM RLDC - ZELLIK" at bounding box center [184, 100] width 99 height 10
click at [134, 95] on input "EURO POOL SYSTEM RLDC - ZELLIK" at bounding box center [134, 95] width 0 height 0
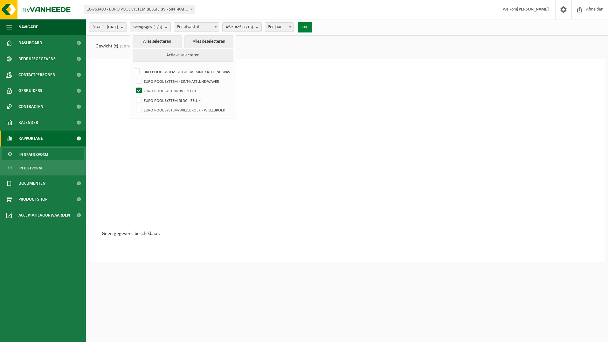
click at [313, 28] on button "OK" at bounding box center [305, 27] width 15 height 10
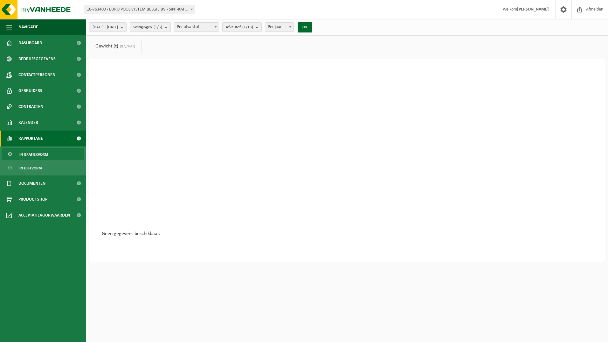
click at [162, 28] on count "(1/5)" at bounding box center [158, 27] width 9 height 4
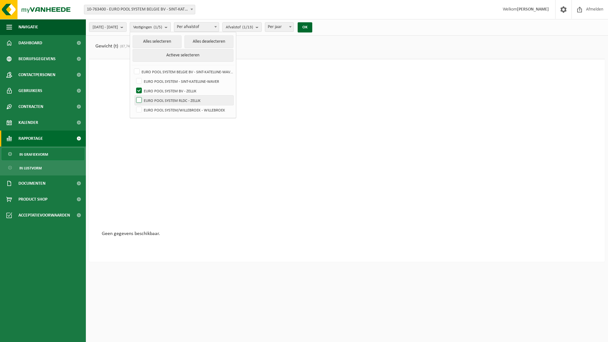
click at [156, 96] on label "EURO POOL SYSTEM RLDC - ZELLIK" at bounding box center [184, 100] width 99 height 10
click at [134, 95] on input "EURO POOL SYSTEM RLDC - ZELLIK" at bounding box center [134, 95] width 0 height 0
checkbox input "true"
click at [170, 91] on label "EURO POOL SYSTEM BV - ZELLIK" at bounding box center [184, 91] width 99 height 10
click at [134, 86] on input "EURO POOL SYSTEM BV - ZELLIK" at bounding box center [134, 86] width 0 height 0
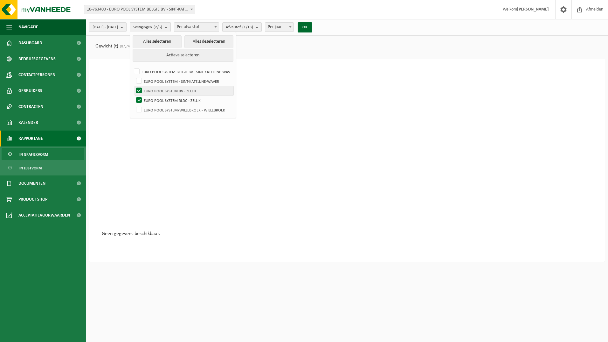
checkbox input "false"
click at [313, 22] on button "OK" at bounding box center [305, 27] width 15 height 10
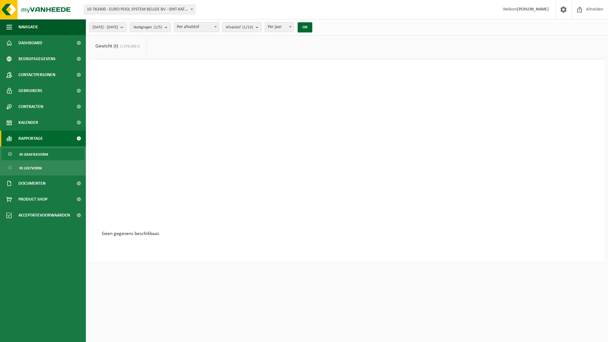
click at [116, 42] on link "Gewicht (t) (1 076,330 t)" at bounding box center [117, 46] width 57 height 15
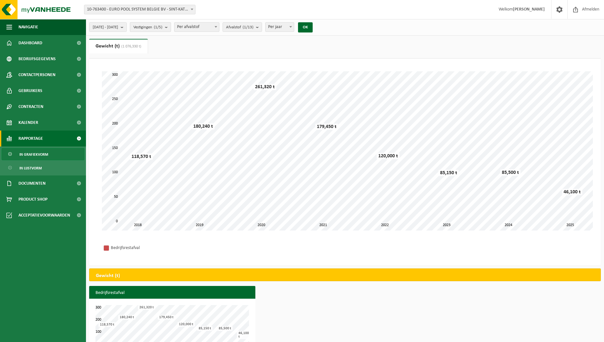
click at [160, 25] on span "Vestigingen (1/5)" at bounding box center [147, 28] width 29 height 10
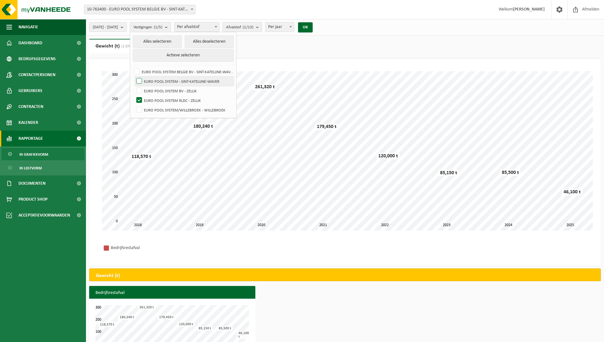
click at [182, 83] on label "EURO POOL SYSTEM - SINT-KATELIJNE-WAVER" at bounding box center [184, 81] width 99 height 10
click at [134, 76] on input "EURO POOL SYSTEM - SINT-KATELIJNE-WAVER" at bounding box center [134, 76] width 0 height 0
checkbox input "true"
click at [166, 98] on label "EURO POOL SYSTEM RLDC - ZELLIK" at bounding box center [184, 100] width 99 height 10
click at [134, 95] on input "EURO POOL SYSTEM RLDC - ZELLIK" at bounding box center [134, 95] width 0 height 0
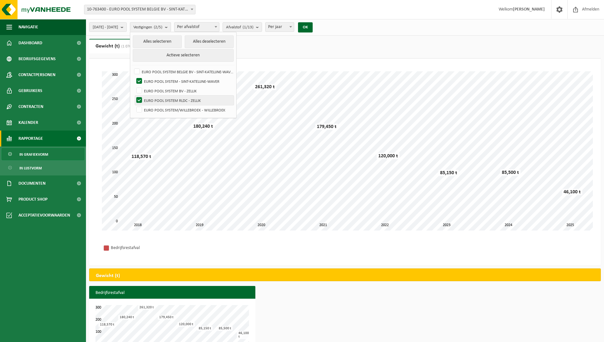
checkbox input "false"
click at [313, 29] on button "OK" at bounding box center [305, 27] width 15 height 10
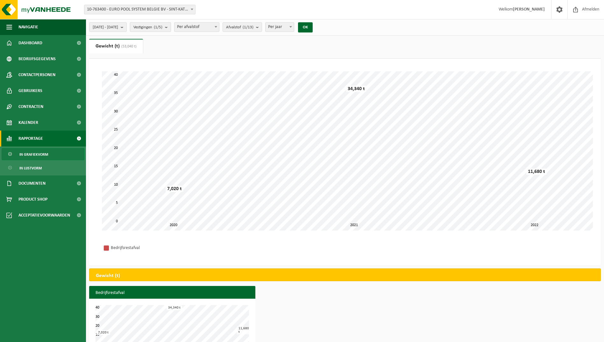
click at [162, 26] on span "Vestigingen (1/5)" at bounding box center [147, 28] width 29 height 10
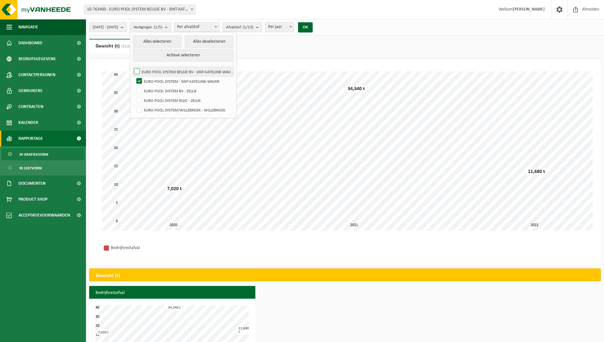
click at [153, 72] on label "EURO POOL SYSTEM BELGIE BV - SINT-KATELIJNE-WAVER" at bounding box center [183, 72] width 101 height 10
click at [132, 67] on input "EURO POOL SYSTEM BELGIE BV - SINT-KATELIJNE-WAVER" at bounding box center [131, 67] width 0 height 0
checkbox input "true"
click at [313, 28] on button "OK" at bounding box center [305, 27] width 15 height 10
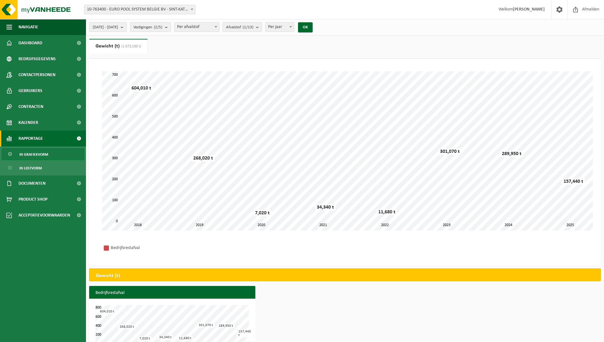
click at [219, 28] on span at bounding box center [216, 27] width 6 height 8
click at [262, 29] on button "Afvalstof (1/13)" at bounding box center [241, 27] width 39 height 10
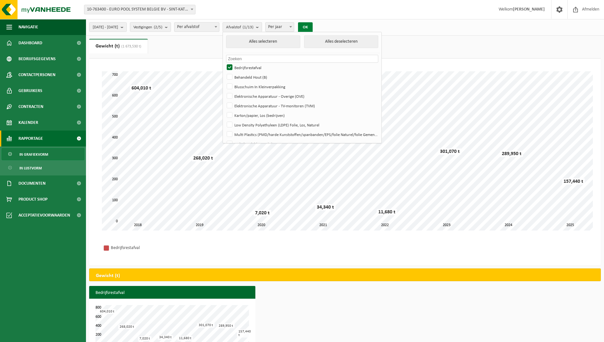
click at [313, 27] on button "OK" at bounding box center [305, 27] width 15 height 10
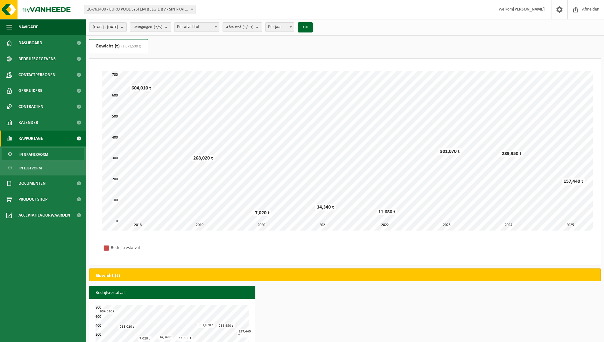
click at [157, 30] on span "Vestigingen (2/5)" at bounding box center [147, 28] width 29 height 10
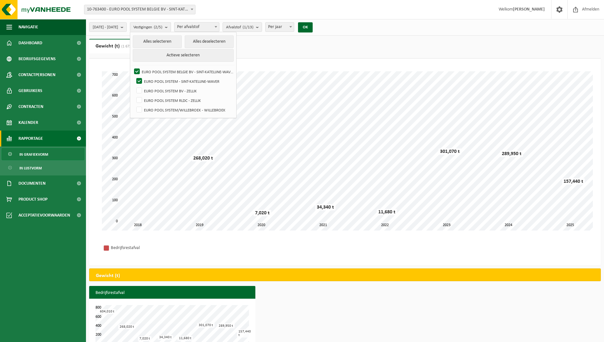
click at [239, 251] on div "Bedrijfsrestafval" at bounding box center [344, 248] width 499 height 22
